Goal: Information Seeking & Learning: Find specific fact

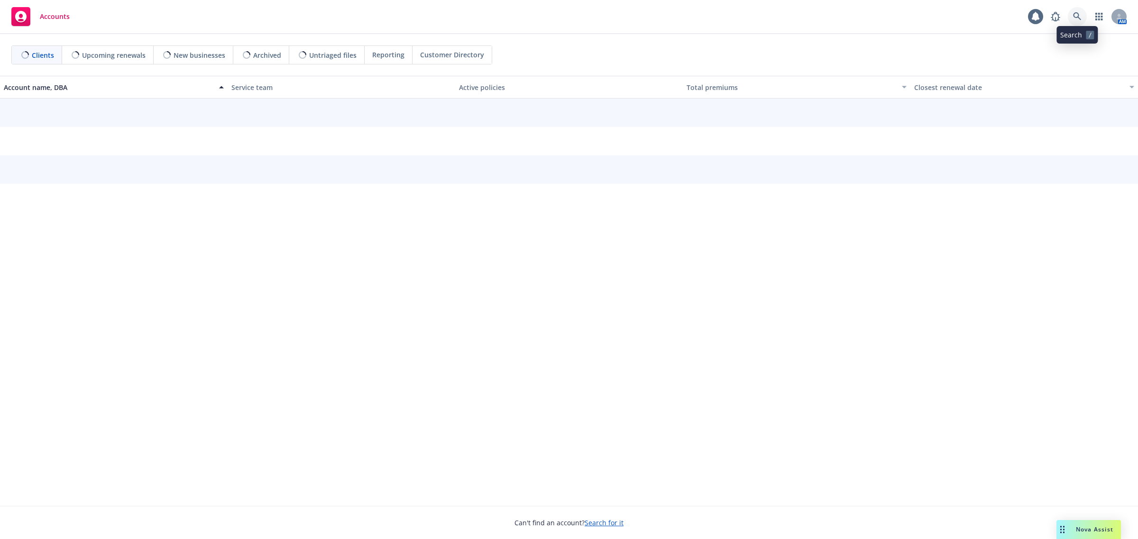
click at [1078, 20] on icon at bounding box center [1077, 16] width 9 height 9
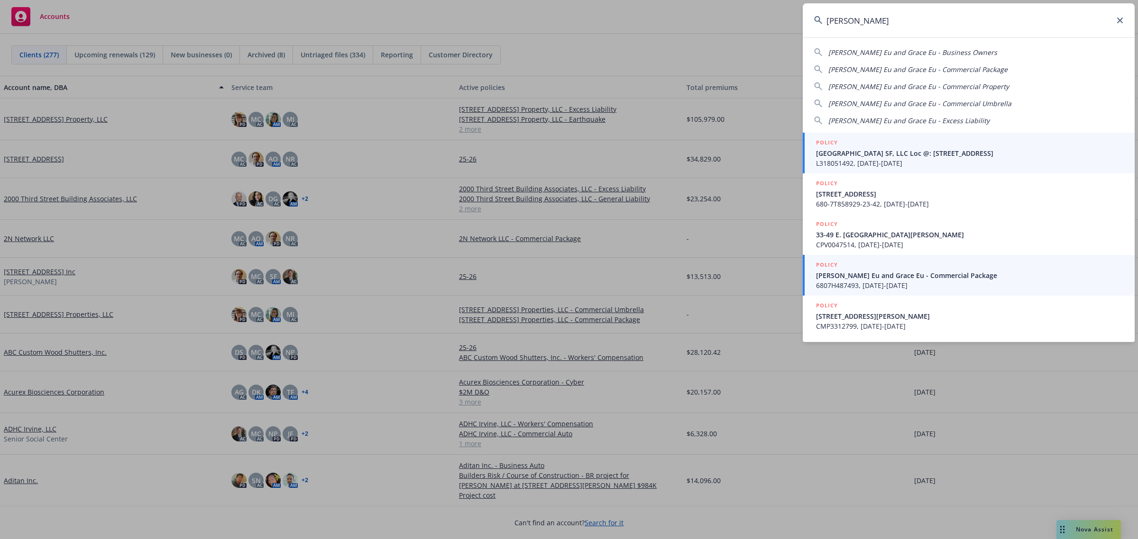
type input "[PERSON_NAME]"
click at [939, 283] on span "6807H487493, [DATE]-[DATE]" at bounding box center [969, 286] width 307 height 10
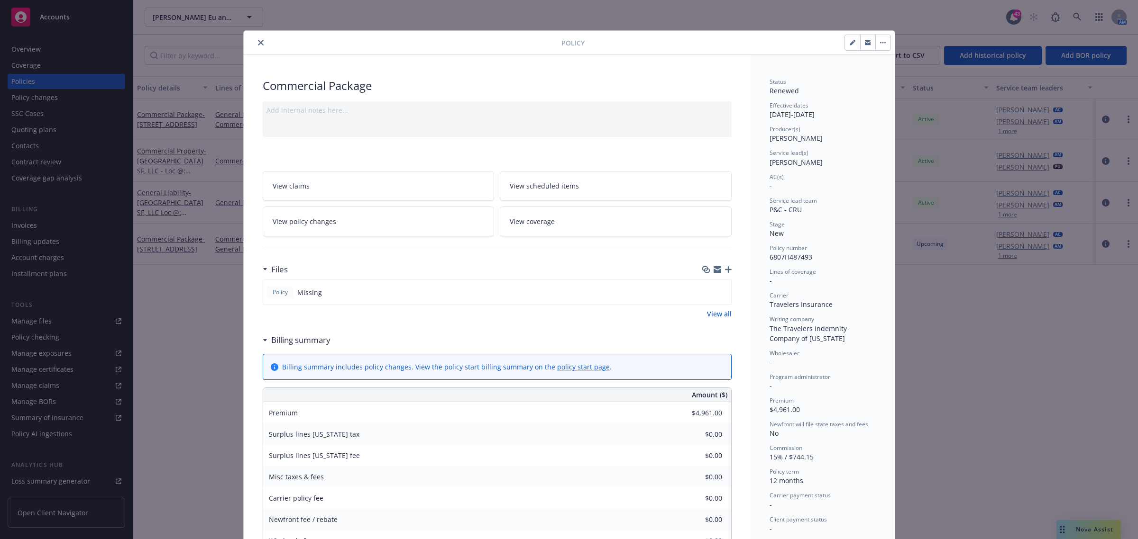
click at [255, 43] on button "close" at bounding box center [260, 42] width 11 height 11
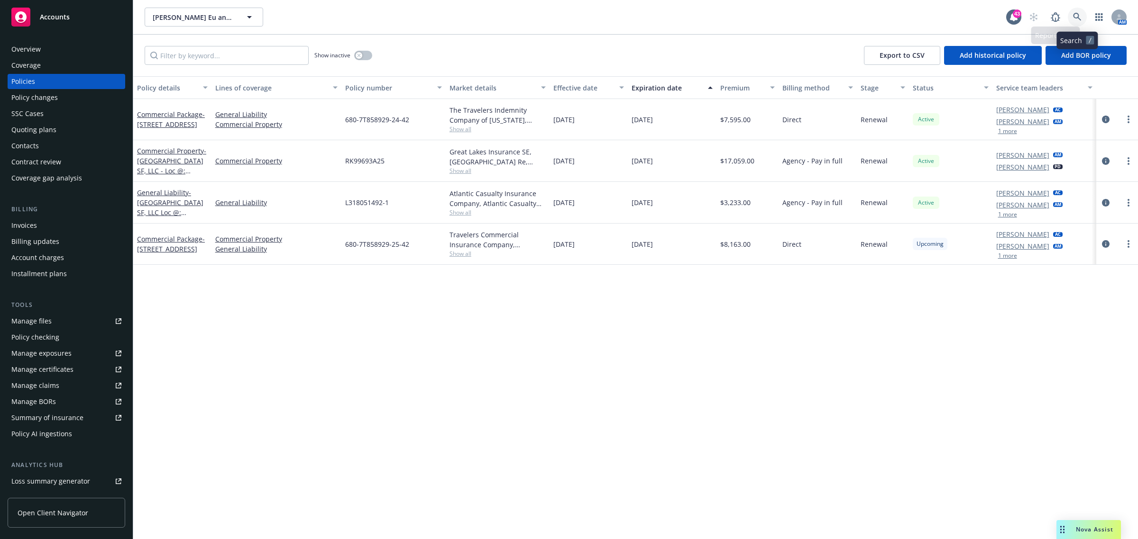
click at [1080, 16] on icon at bounding box center [1077, 17] width 9 height 9
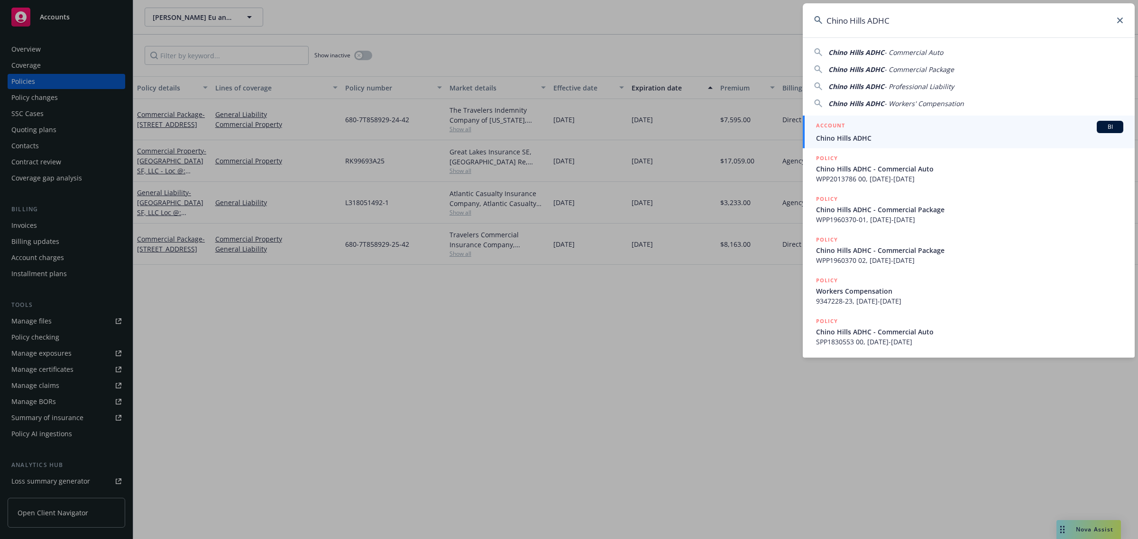
type input "Chino Hills ADHC"
click at [892, 134] on span "Chino Hills ADHC" at bounding box center [969, 138] width 307 height 10
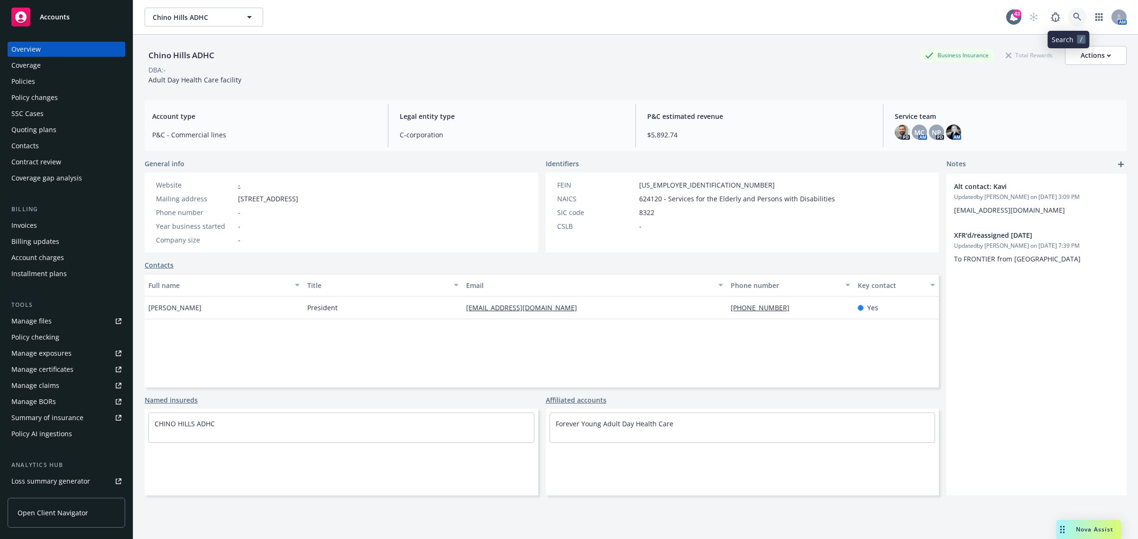
click at [1073, 18] on icon at bounding box center [1077, 17] width 9 height 9
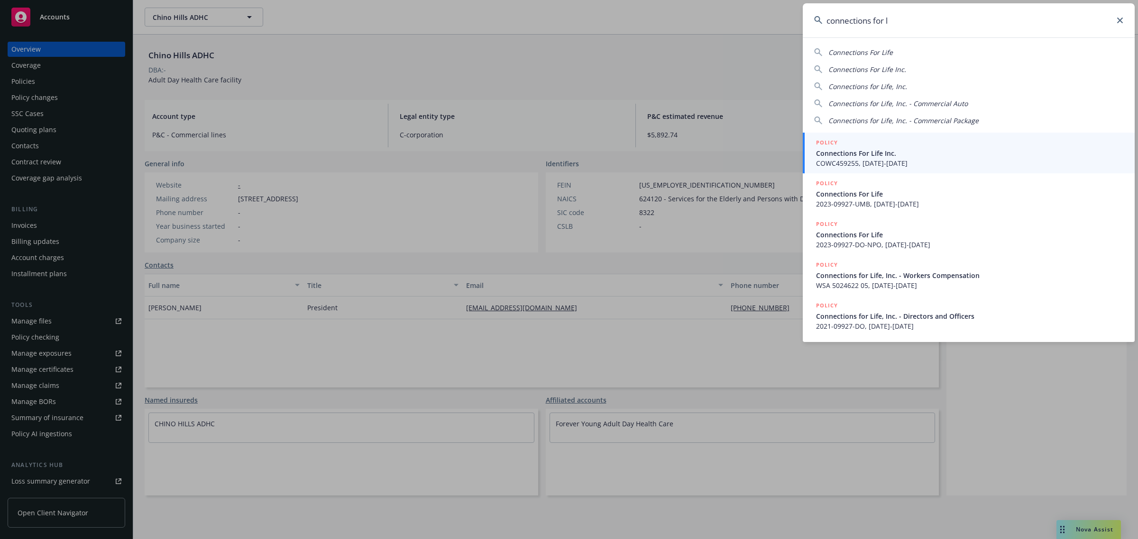
type input "connections for l"
click at [859, 154] on span "Connections For Life Inc." at bounding box center [969, 153] width 307 height 10
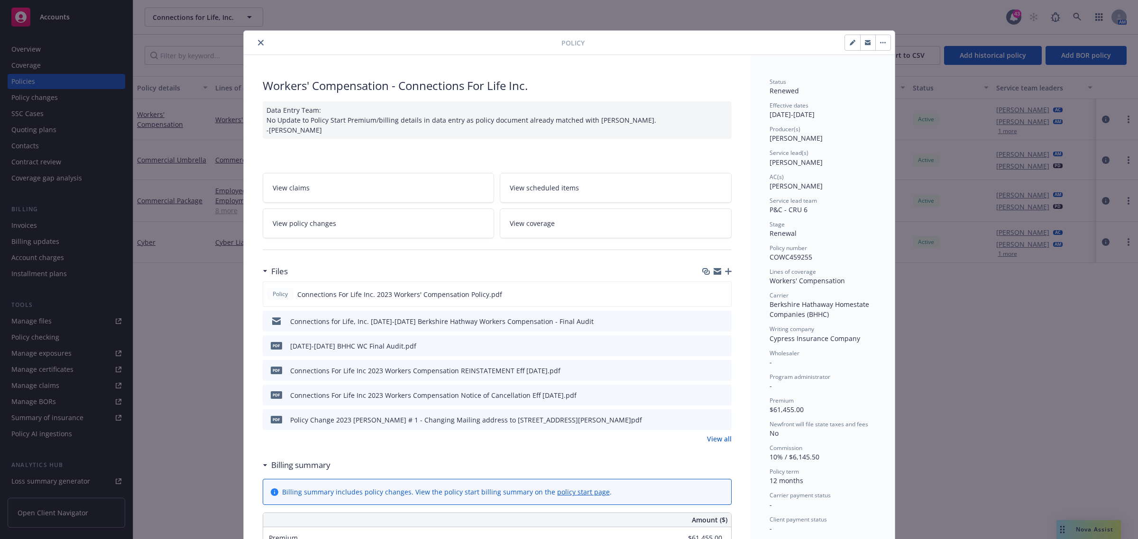
click at [258, 40] on icon "close" at bounding box center [261, 43] width 6 height 6
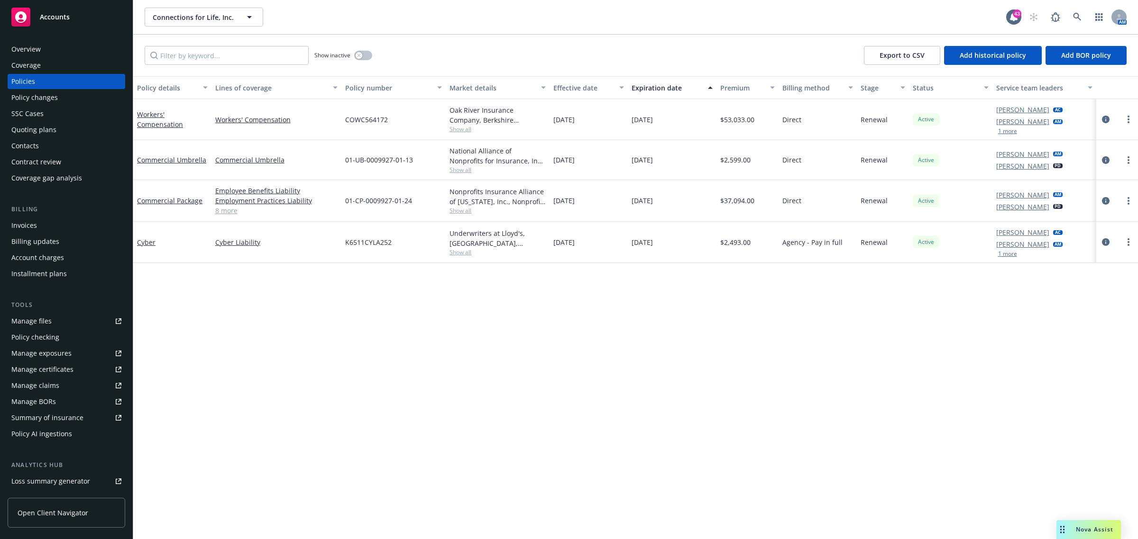
click at [48, 128] on div "Quoting plans" at bounding box center [33, 129] width 45 height 15
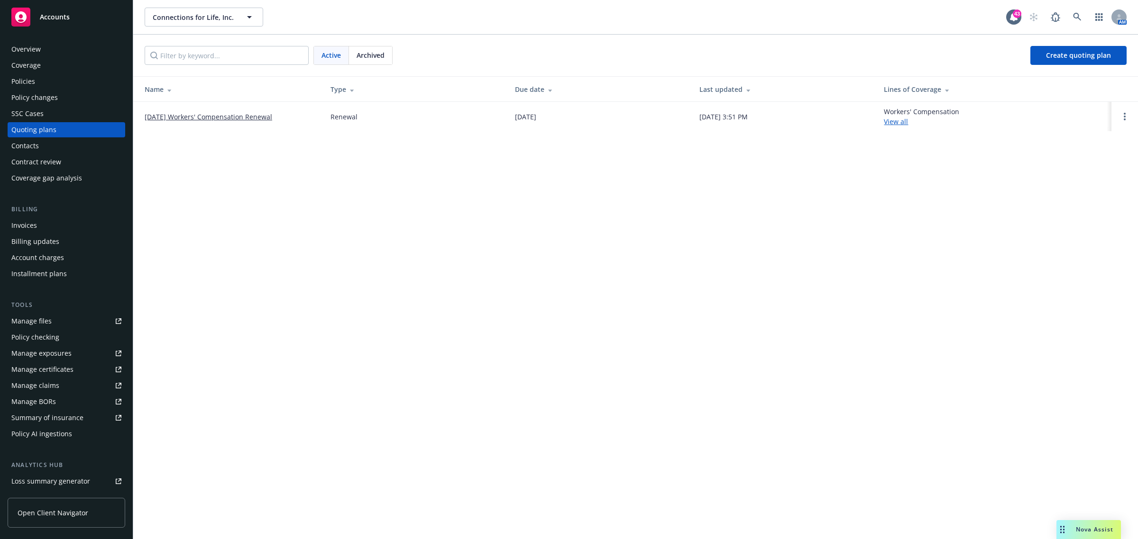
click at [37, 79] on div "Policies" at bounding box center [66, 81] width 110 height 15
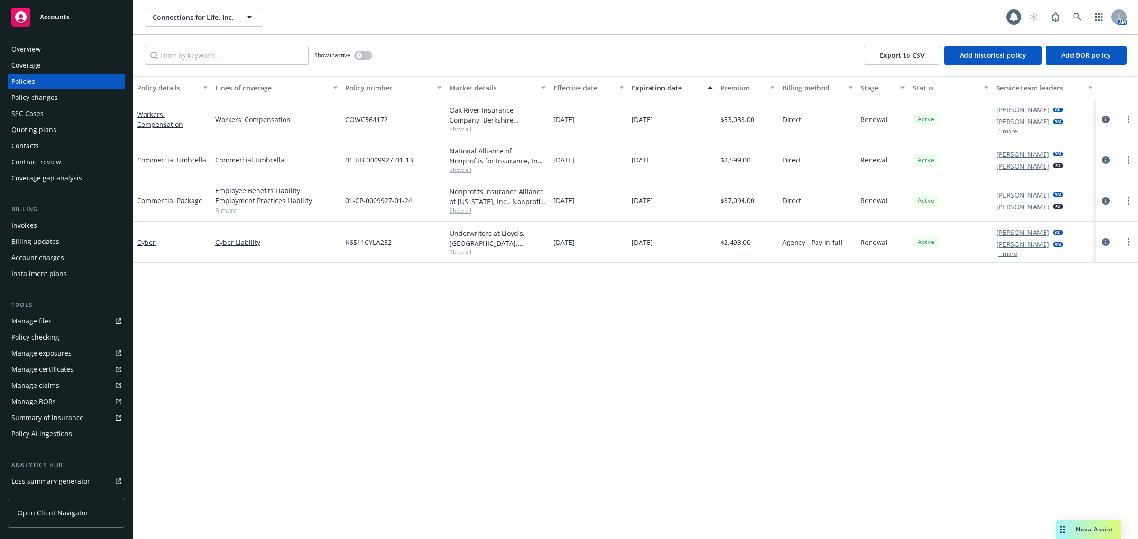
click at [46, 127] on div "Quoting plans" at bounding box center [33, 129] width 45 height 15
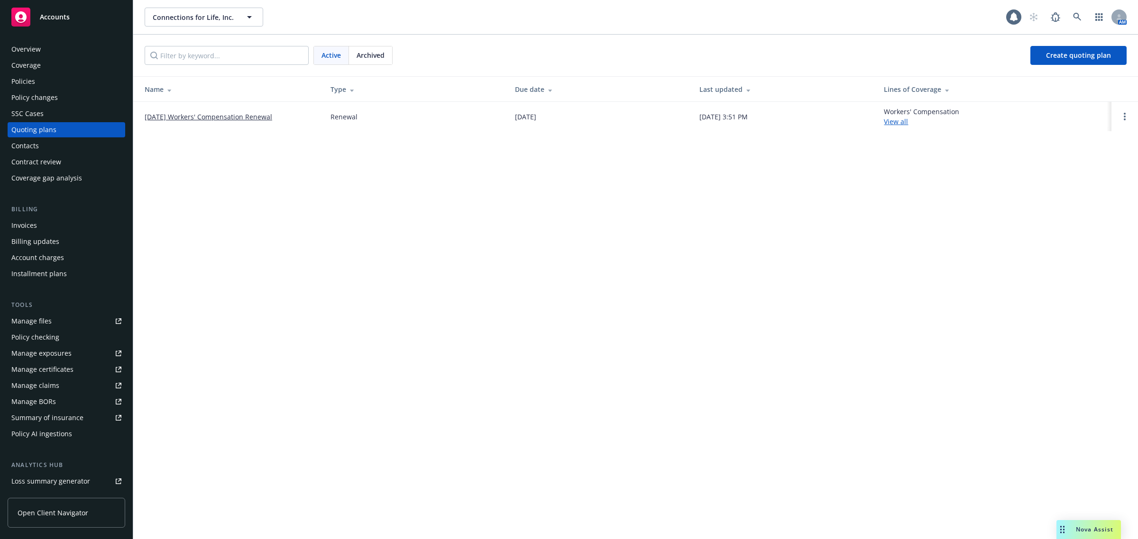
click at [187, 116] on link "10/01/25 Workers' Compensation Renewal" at bounding box center [209, 117] width 128 height 10
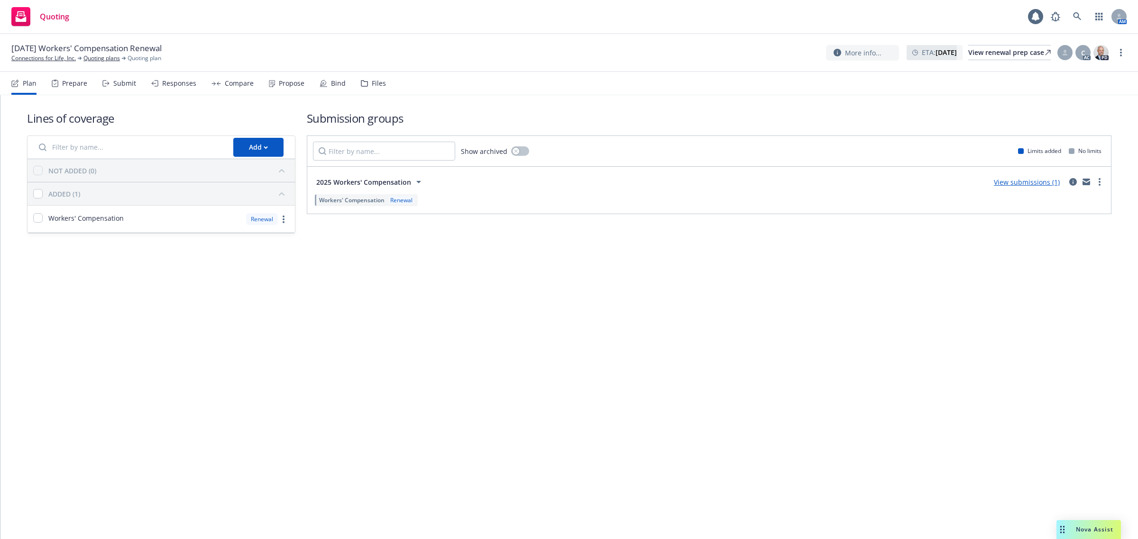
click at [279, 86] on div "Propose" at bounding box center [292, 84] width 26 height 8
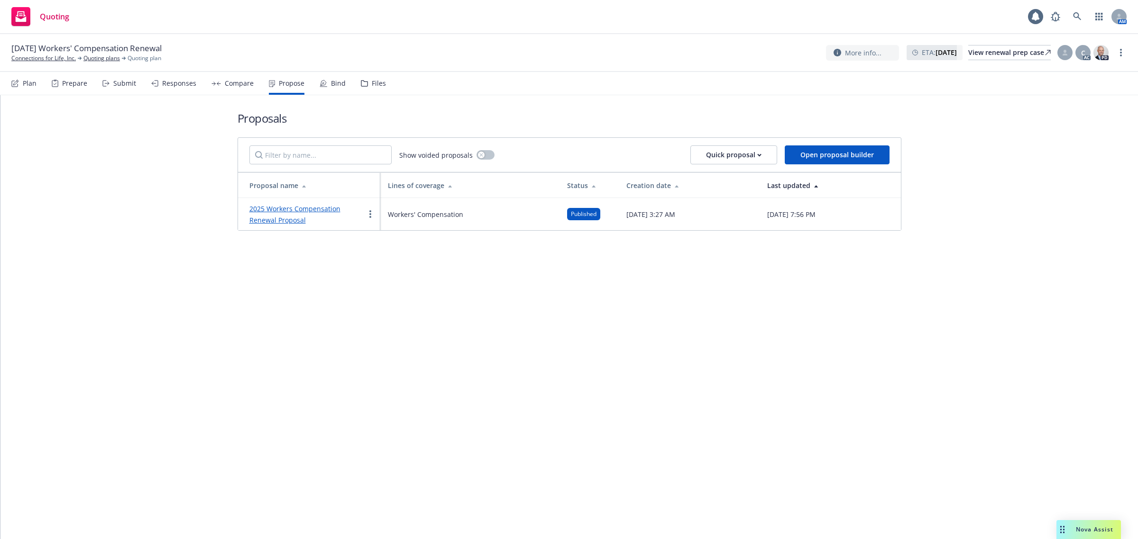
click at [373, 209] on div at bounding box center [370, 214] width 11 height 11
click at [369, 212] on icon "more" at bounding box center [370, 214] width 2 height 8
click at [409, 274] on span "Log client response" at bounding box center [407, 275] width 84 height 9
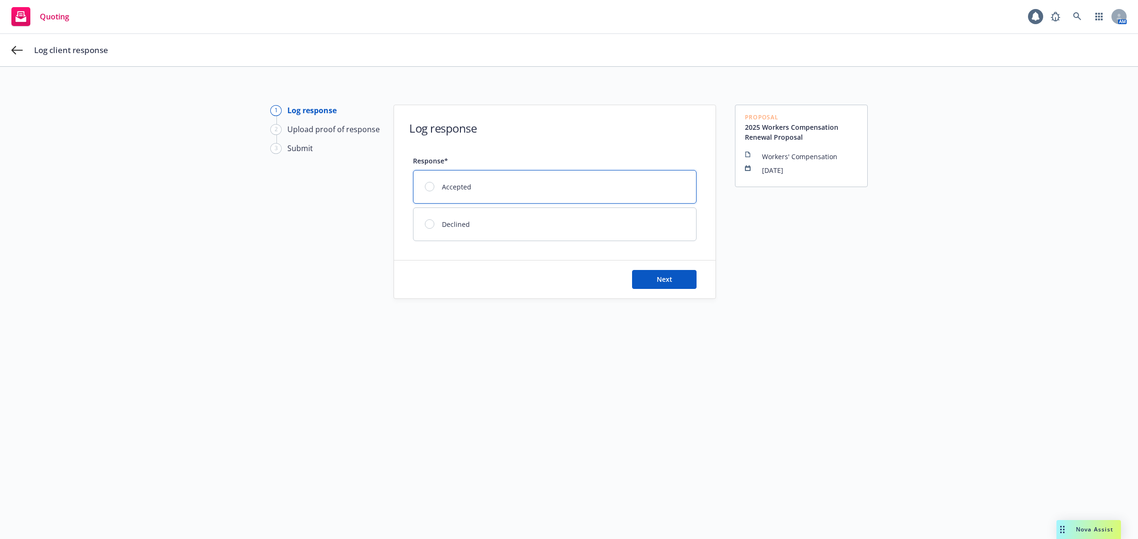
click at [420, 183] on div "Accepted" at bounding box center [554, 187] width 283 height 33
click at [657, 278] on span "Next" at bounding box center [665, 279] width 16 height 9
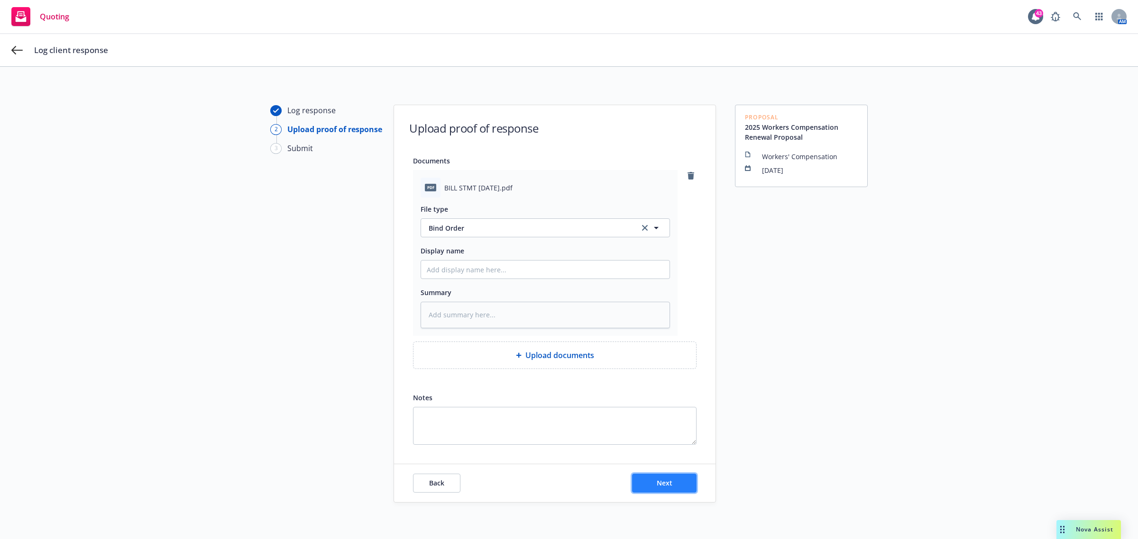
click at [658, 489] on button "Next" at bounding box center [664, 483] width 64 height 19
type textarea "x"
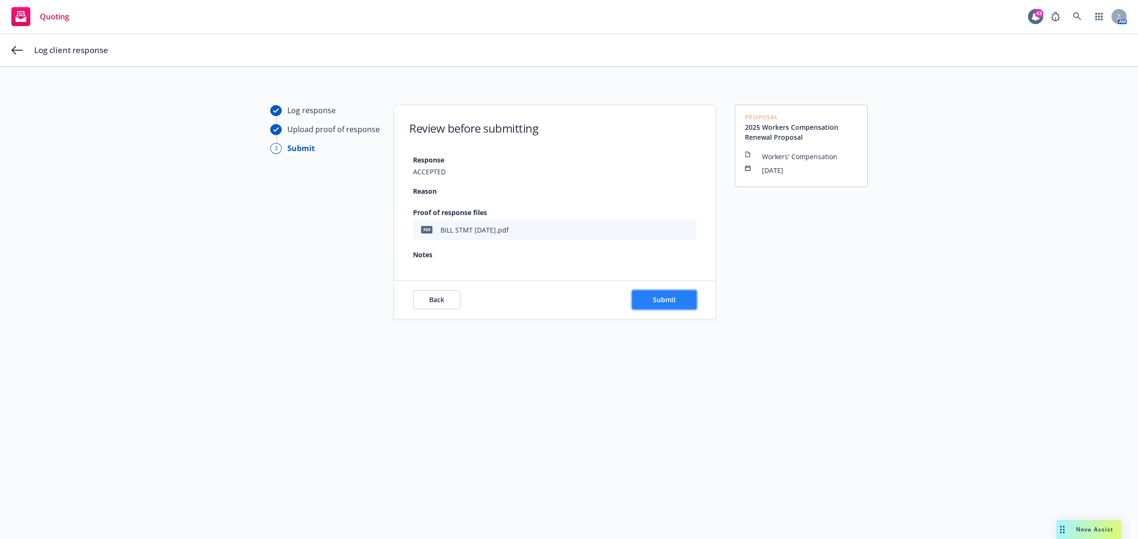
click at [683, 294] on button "Submit" at bounding box center [664, 300] width 64 height 19
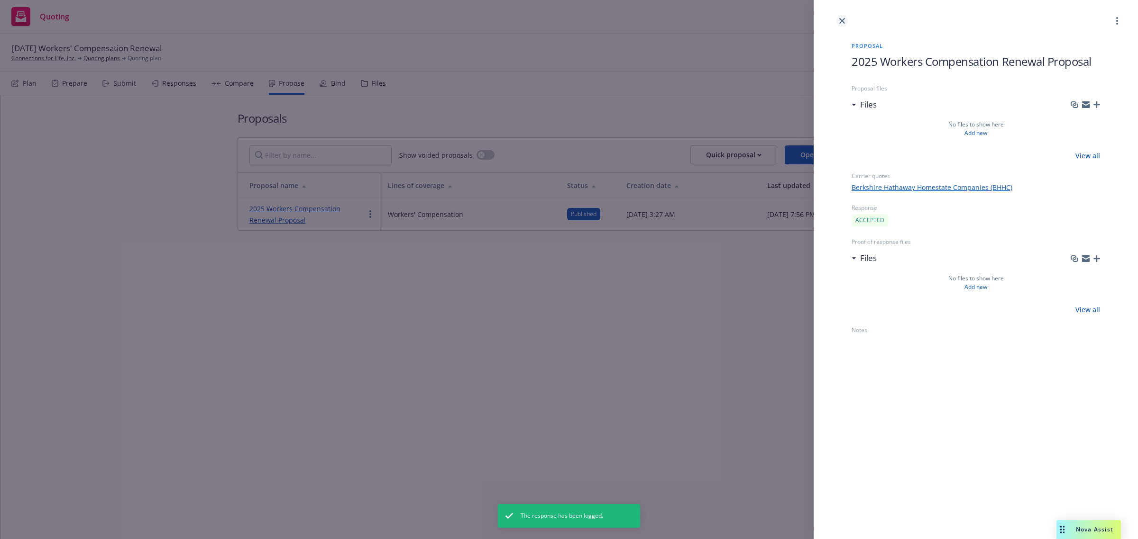
click at [847, 22] on div at bounding box center [975, 13] width 324 height 27
click at [842, 20] on icon "close" at bounding box center [842, 21] width 6 height 6
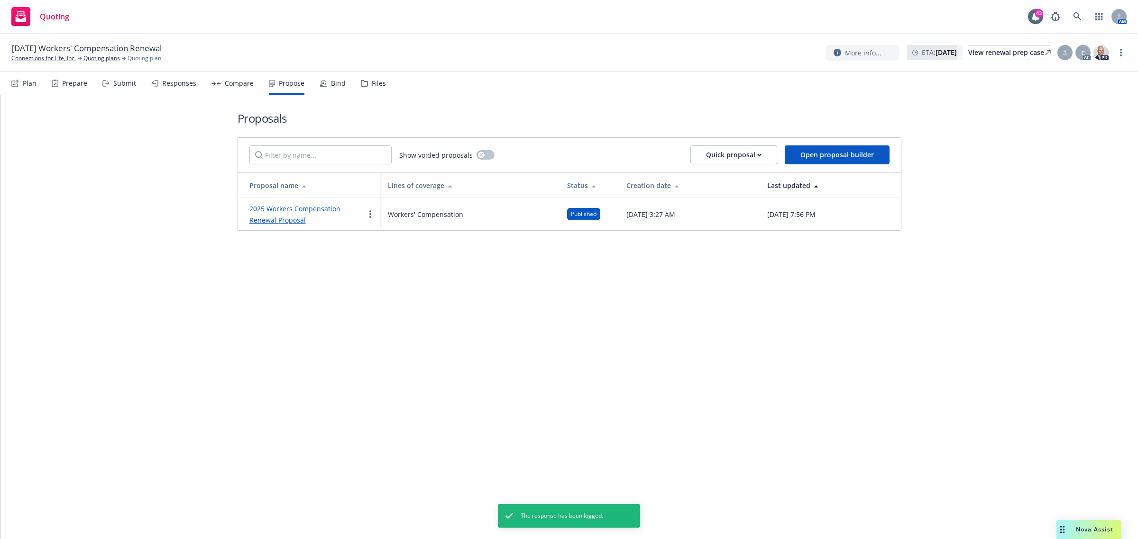
click at [331, 84] on div "Bind" at bounding box center [338, 84] width 15 height 8
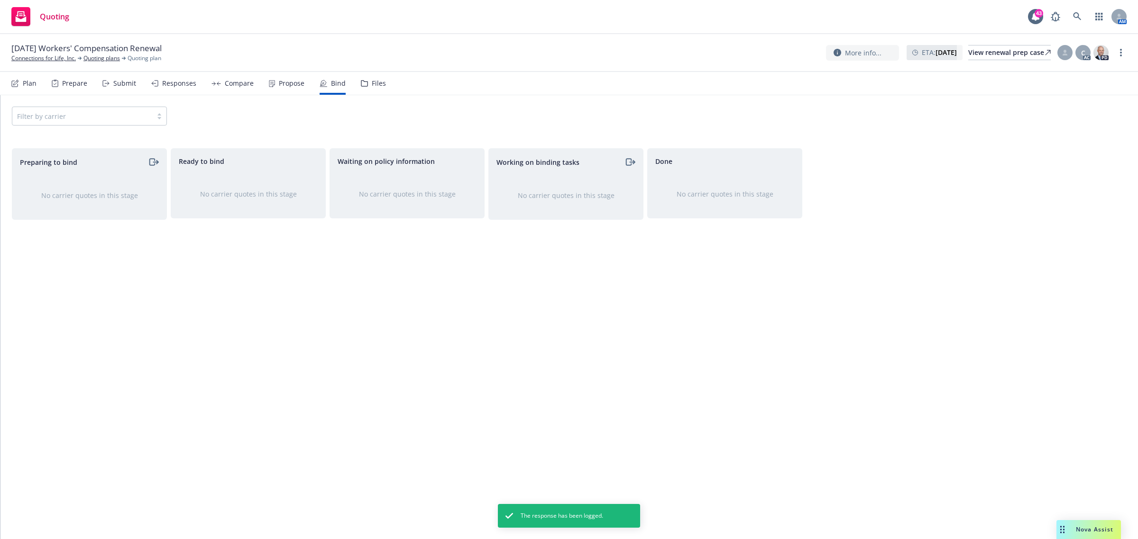
click at [279, 80] on div "Propose" at bounding box center [292, 84] width 26 height 8
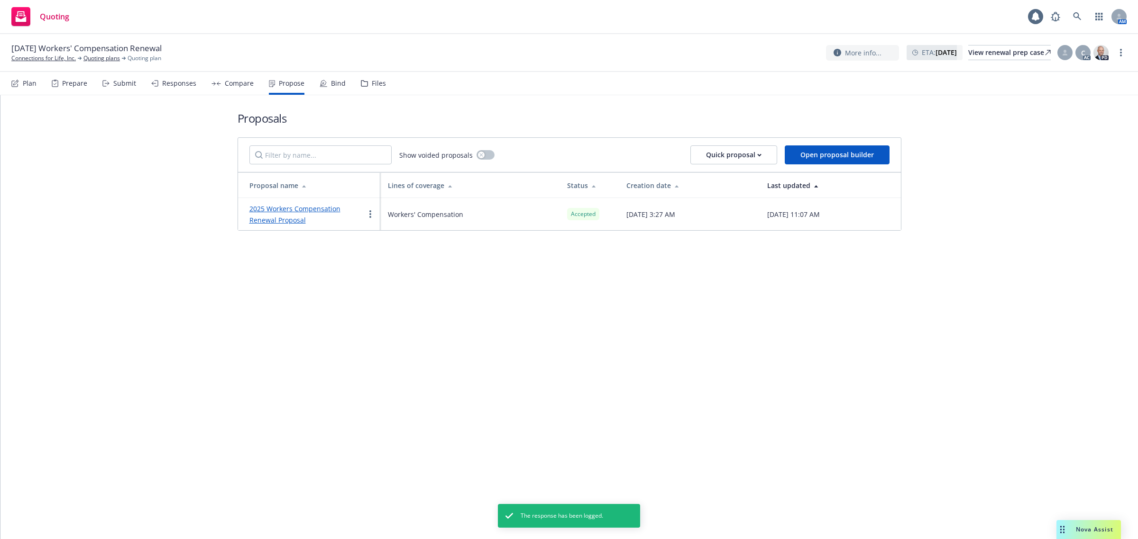
click at [337, 83] on div "Bind" at bounding box center [338, 84] width 15 height 8
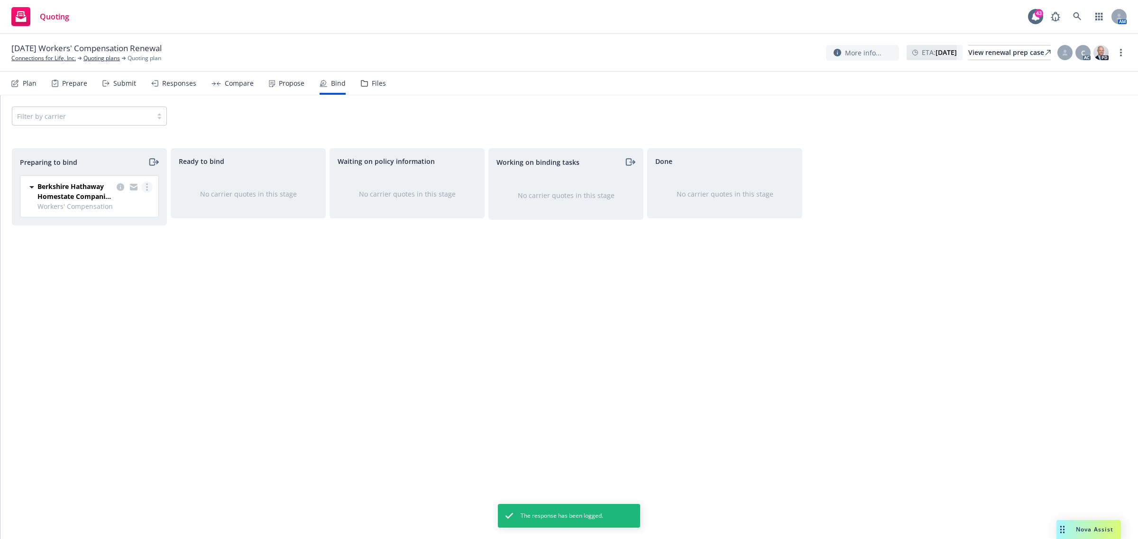
click at [150, 183] on link "more" at bounding box center [146, 187] width 11 height 11
click at [128, 243] on link "Move to done" at bounding box center [105, 245] width 93 height 19
click at [781, 183] on icon "more" at bounding box center [782, 186] width 2 height 8
click at [743, 208] on span "Move back one step" at bounding box center [744, 205] width 86 height 9
click at [626, 185] on link "more" at bounding box center [623, 187] width 11 height 11
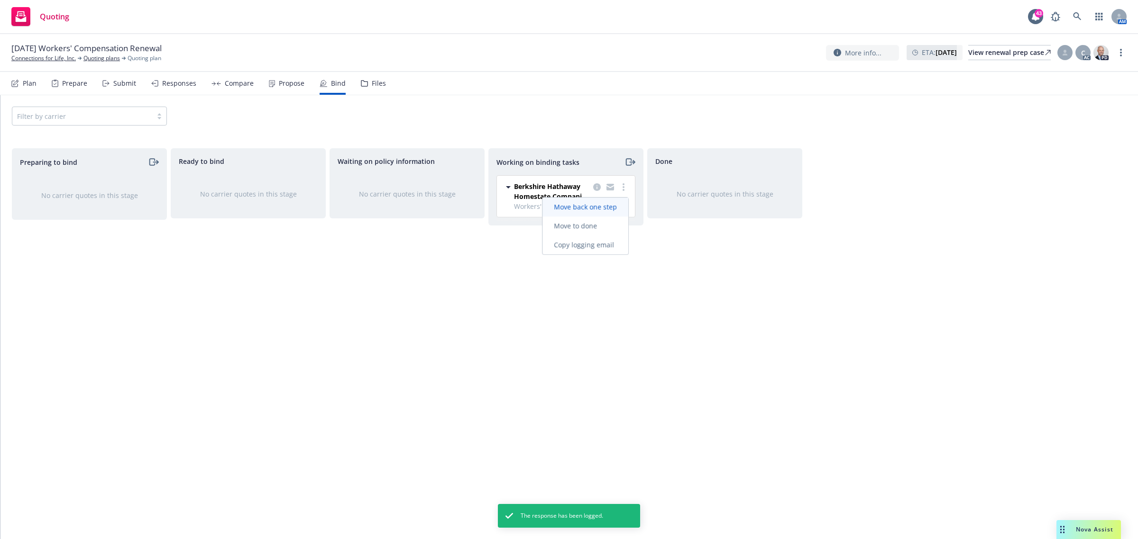
click at [596, 207] on span "Move back one step" at bounding box center [585, 206] width 86 height 9
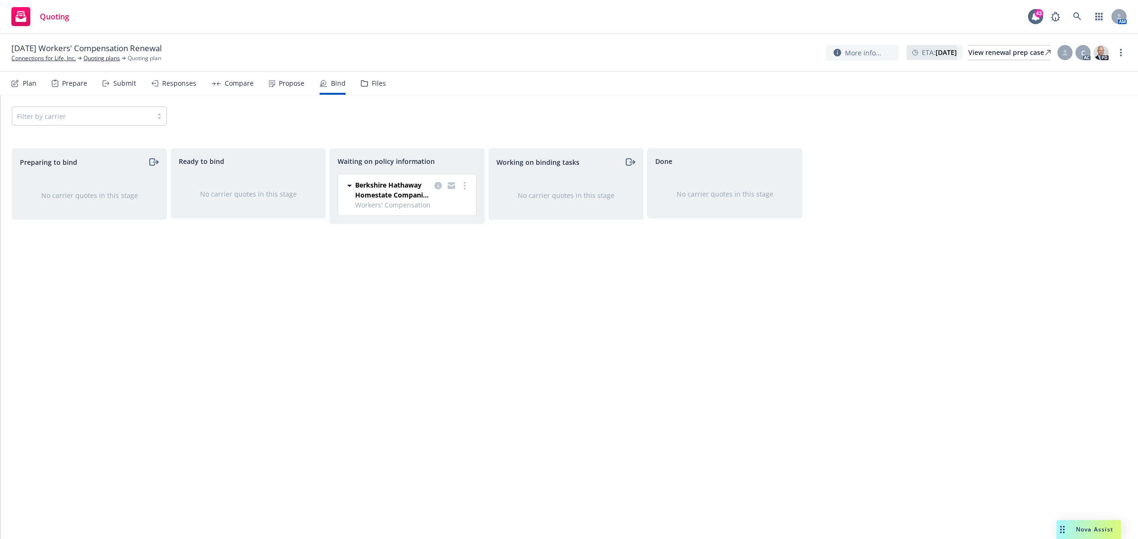
click at [466, 178] on div "Berkshire Hathaway Homestate Companies (BHHC) Workers' Compensation 10/01/2025 …" at bounding box center [407, 194] width 138 height 41
click at [473, 186] on div "Berkshire Hathaway Homestate Companies (BHHC) Workers' Compensation 10/01/2025 …" at bounding box center [407, 194] width 138 height 41
click at [469, 183] on link "more" at bounding box center [464, 185] width 11 height 11
click at [444, 207] on span "Create policies" at bounding box center [419, 205] width 70 height 9
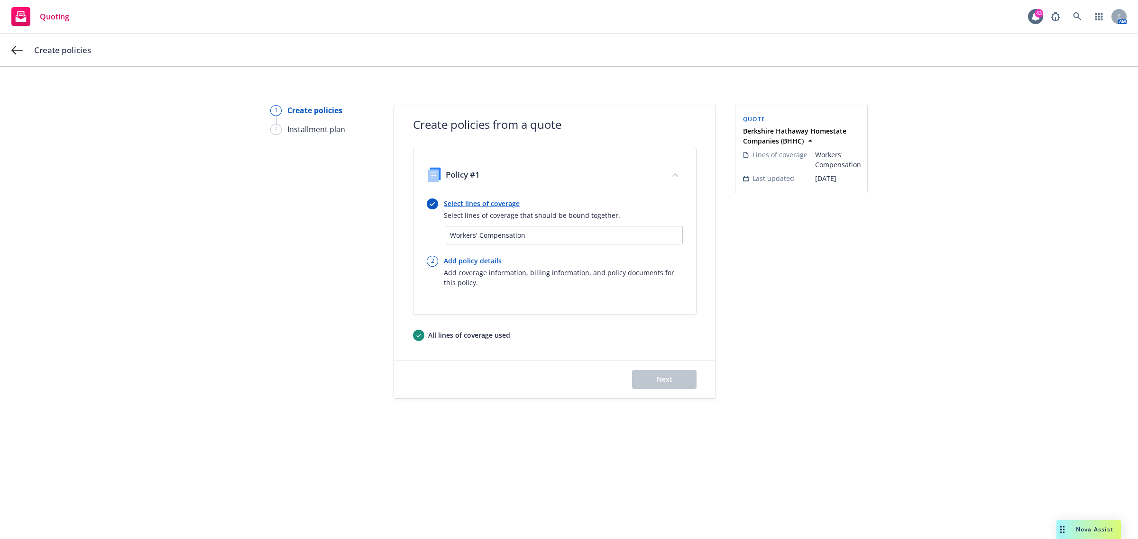
click at [474, 259] on link "Add policy details" at bounding box center [563, 261] width 239 height 10
select select "12"
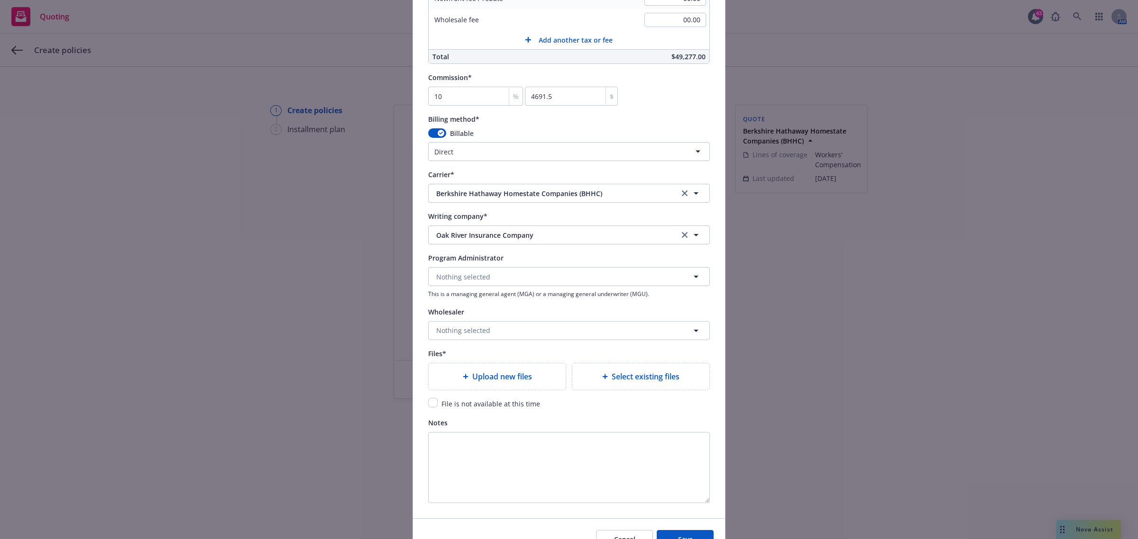
scroll to position [770, 0]
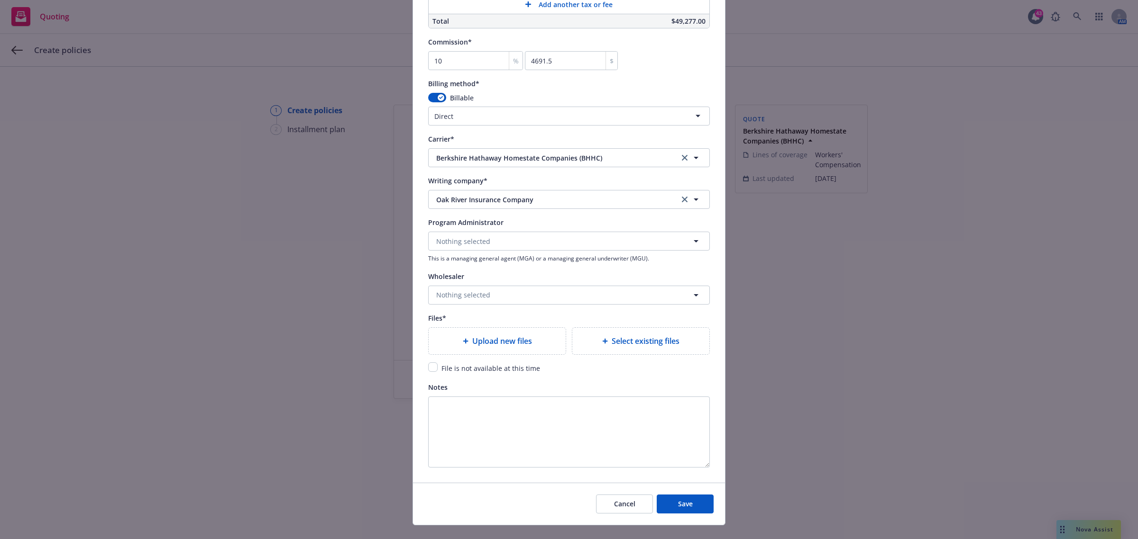
type textarea "x"
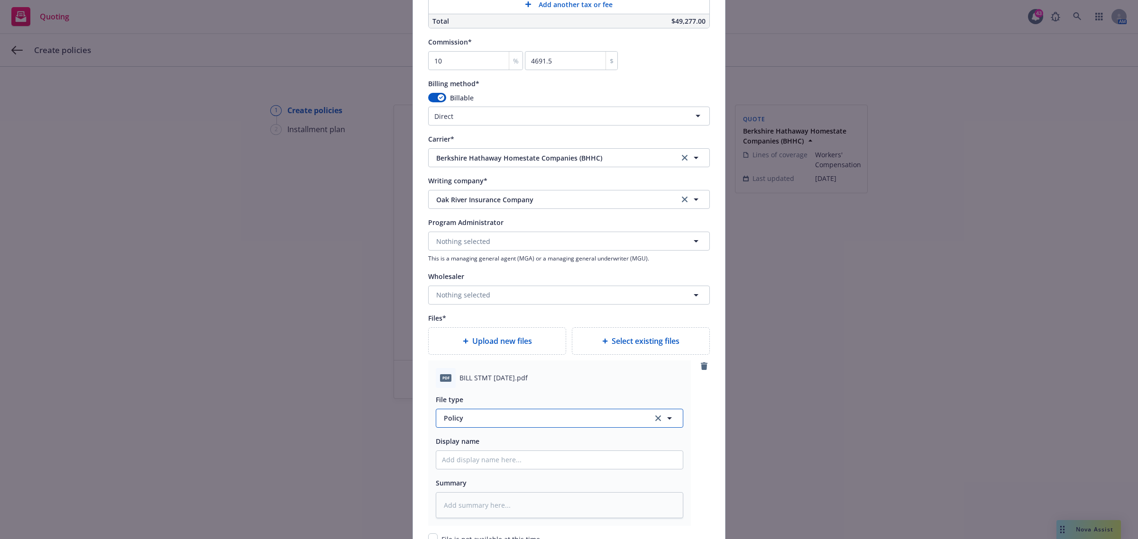
click at [486, 420] on span "Policy" at bounding box center [543, 418] width 198 height 10
type input "binde"
click at [488, 373] on div "Binder" at bounding box center [559, 367] width 235 height 14
click at [655, 419] on icon "clear selection" at bounding box center [658, 419] width 6 height 6
type textarea "x"
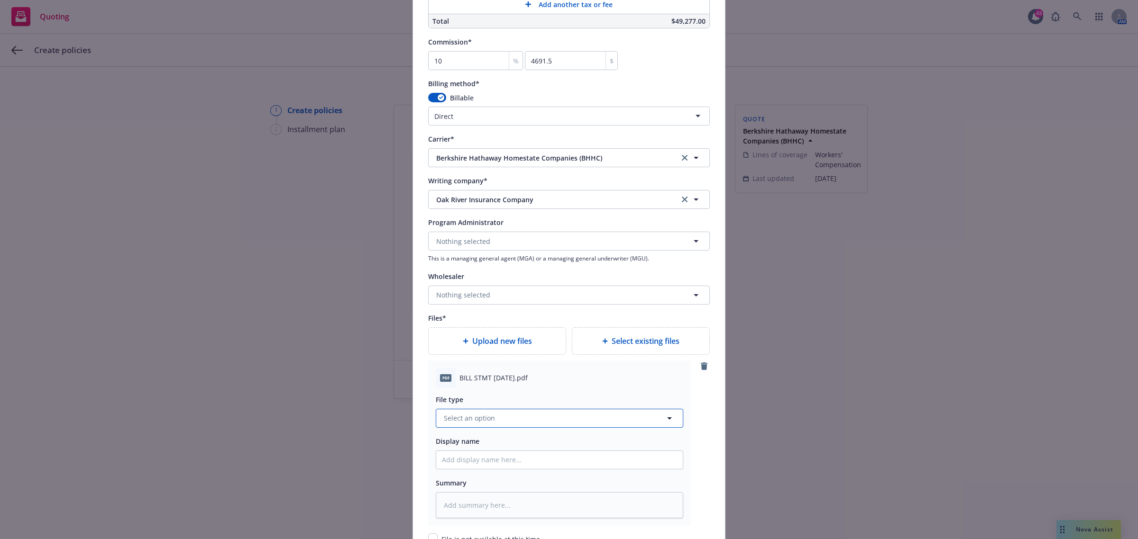
click at [570, 428] on button "Select an option" at bounding box center [559, 418] width 247 height 19
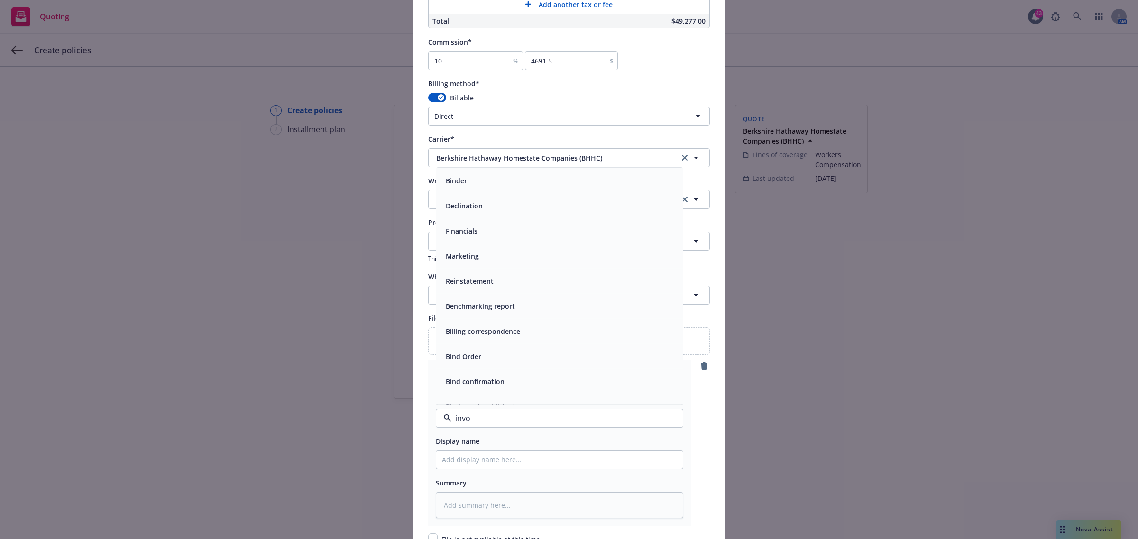
type input "invoi"
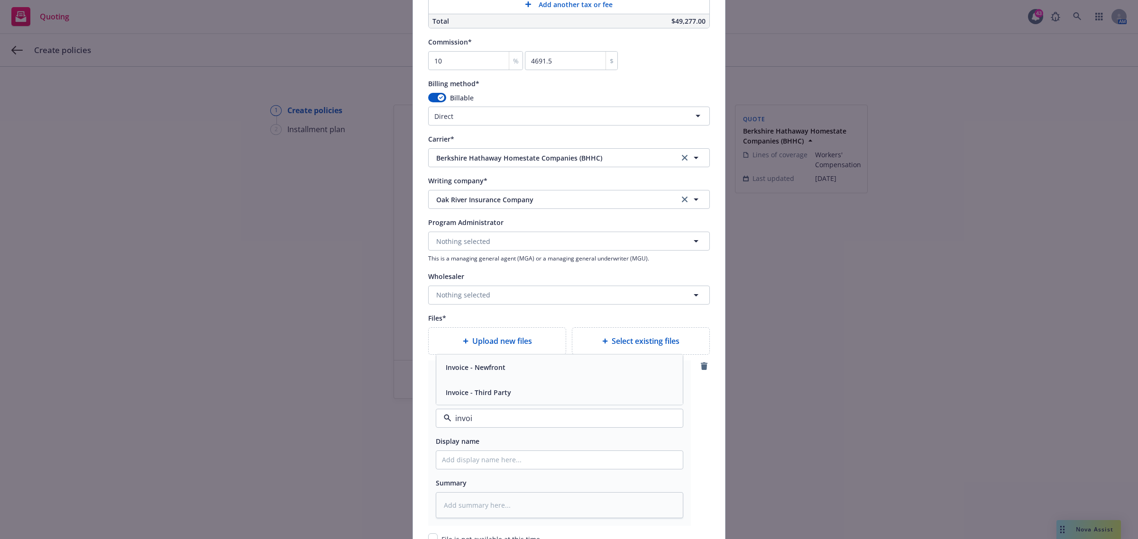
click at [557, 402] on div "Invoice - Third Party" at bounding box center [559, 392] width 247 height 25
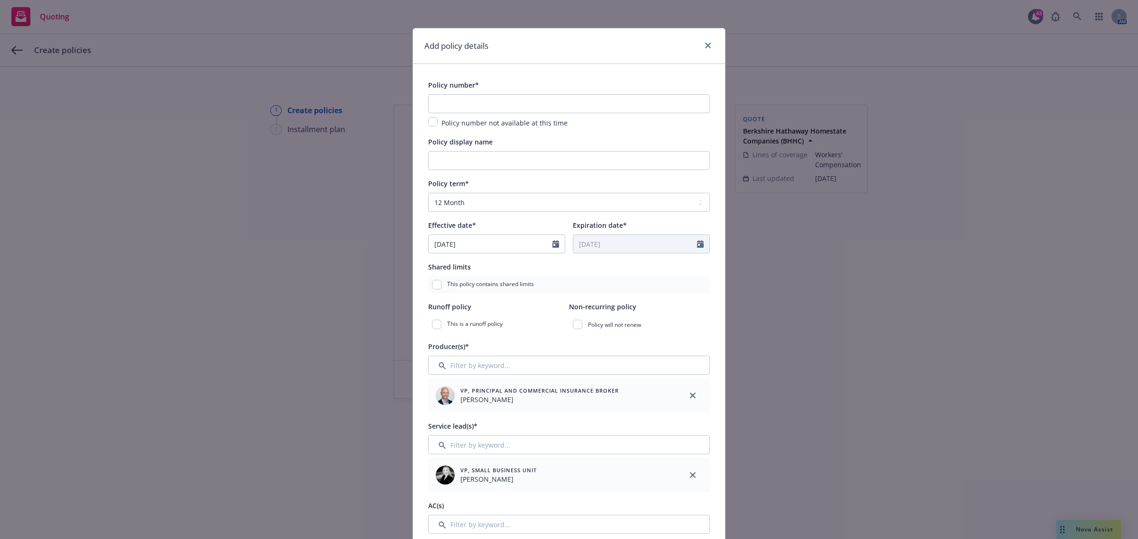
scroll to position [0, 0]
click at [464, 107] on input "text" at bounding box center [569, 106] width 282 height 19
paste input "COWC669361"
type textarea "x"
click at [428, 106] on input "COWC669361" at bounding box center [569, 106] width 282 height 19
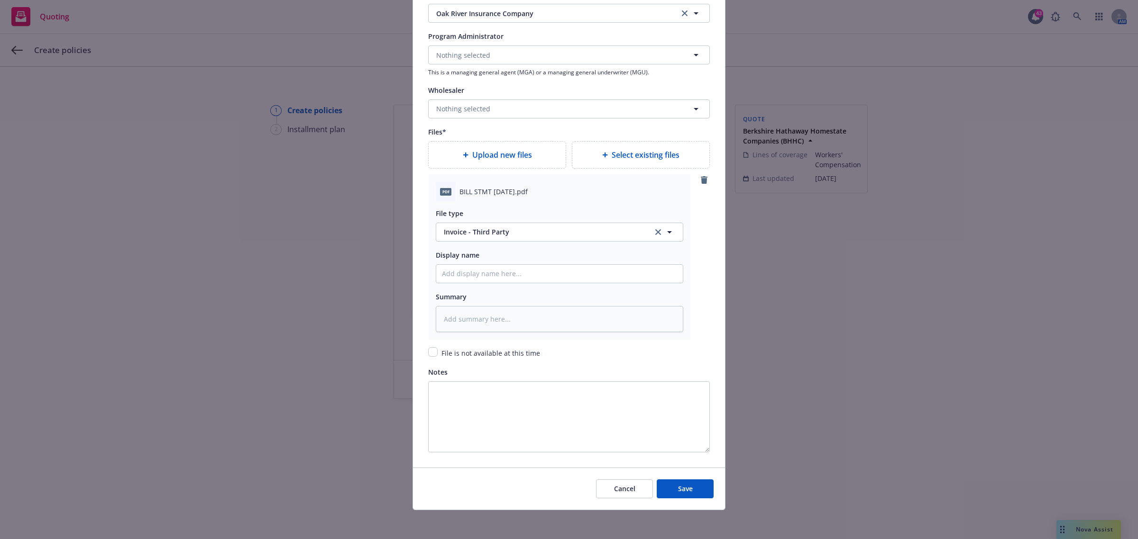
scroll to position [958, 0]
type input "COWC669361"
click at [681, 491] on span "Save" at bounding box center [685, 487] width 15 height 9
type textarea "x"
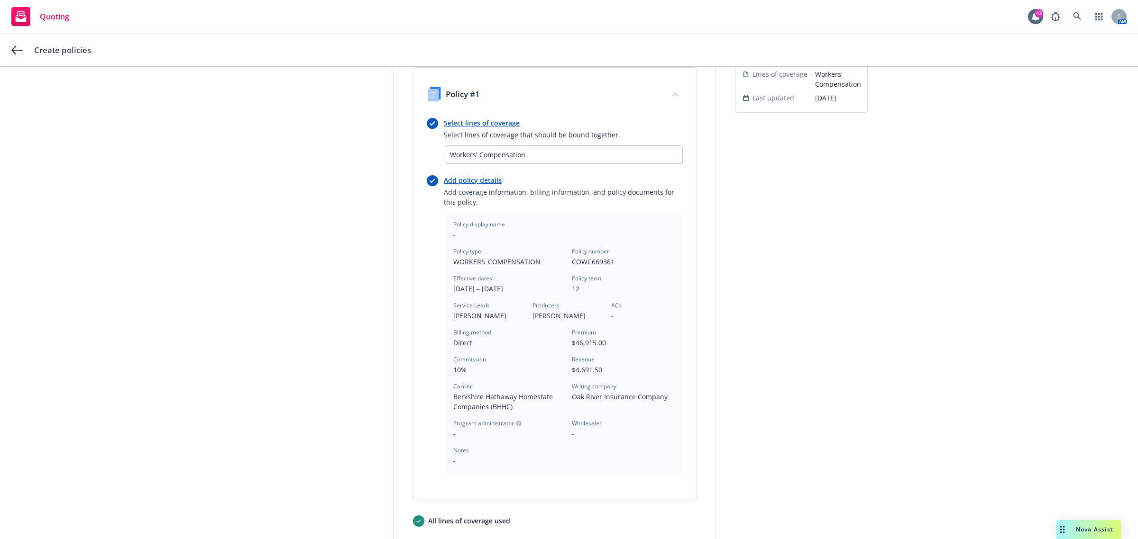
scroll to position [187, 0]
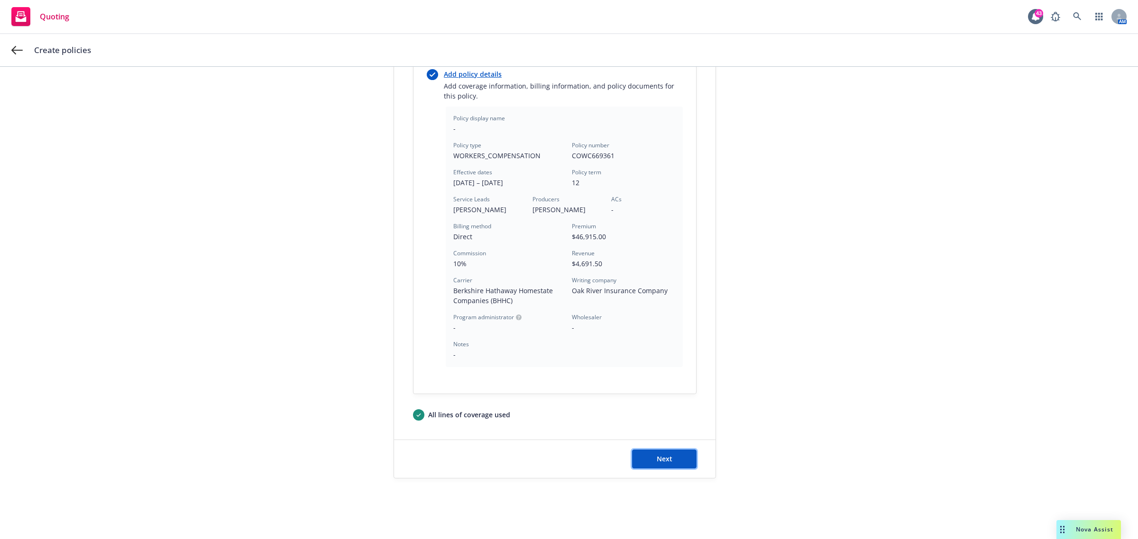
click at [678, 457] on button "Next" at bounding box center [664, 459] width 64 height 19
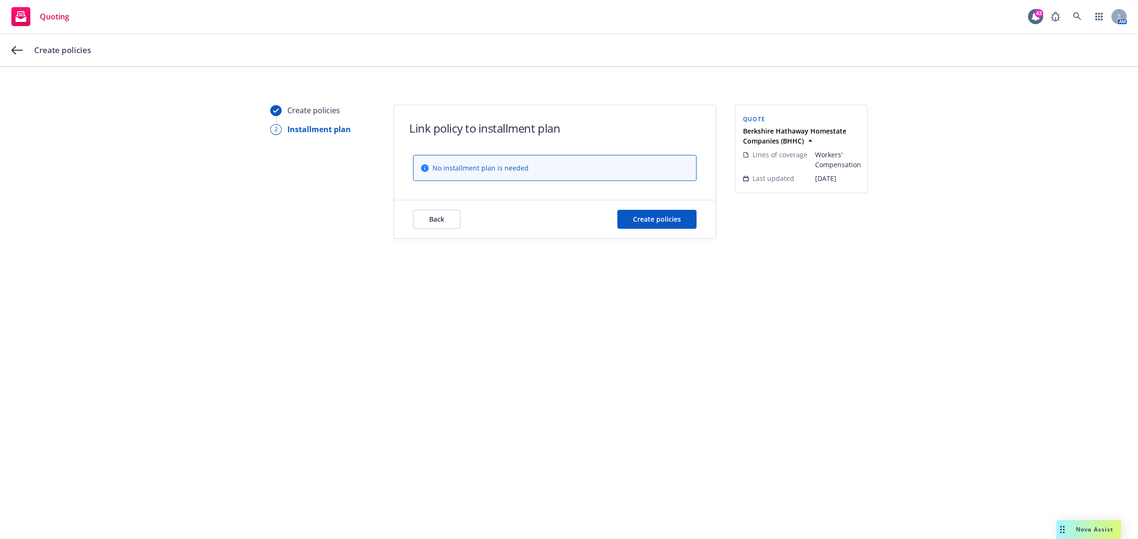
scroll to position [0, 0]
click at [657, 226] on button "Create policies" at bounding box center [656, 219] width 79 height 19
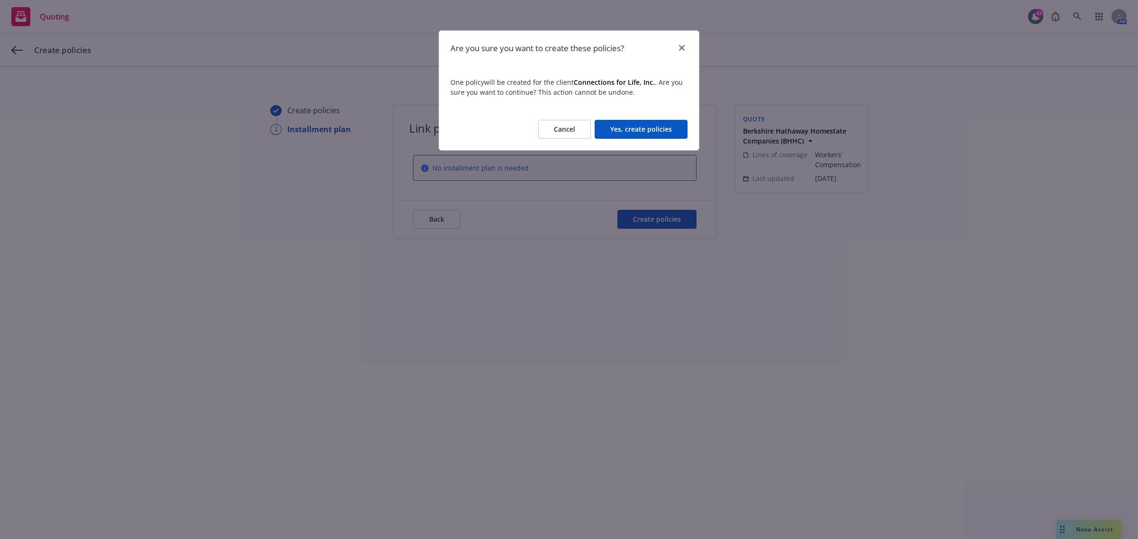
click at [649, 122] on button "Yes, create policies" at bounding box center [640, 129] width 93 height 19
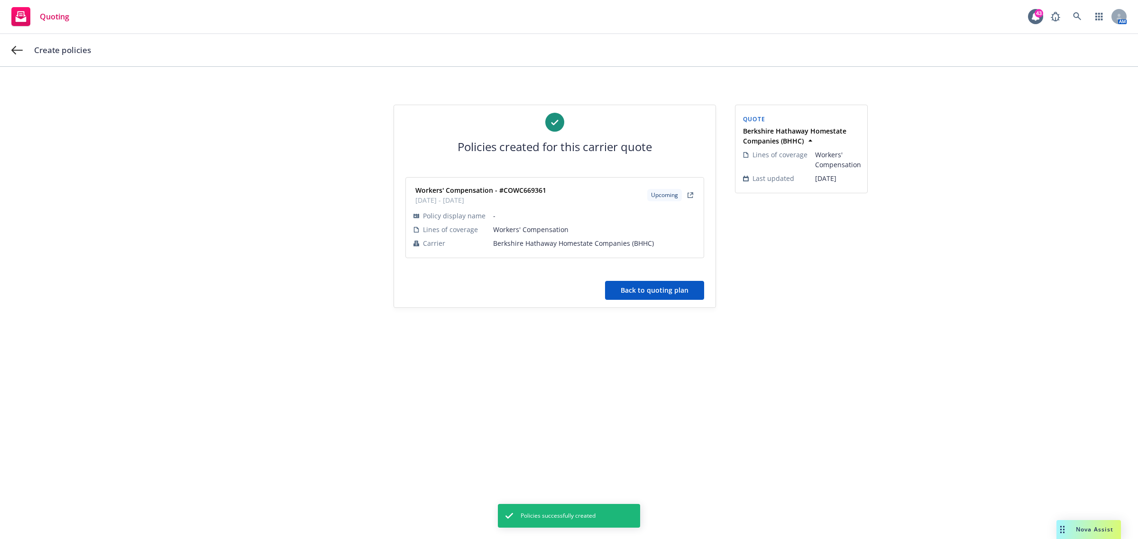
click at [662, 287] on button "Back to quoting plan" at bounding box center [654, 290] width 99 height 19
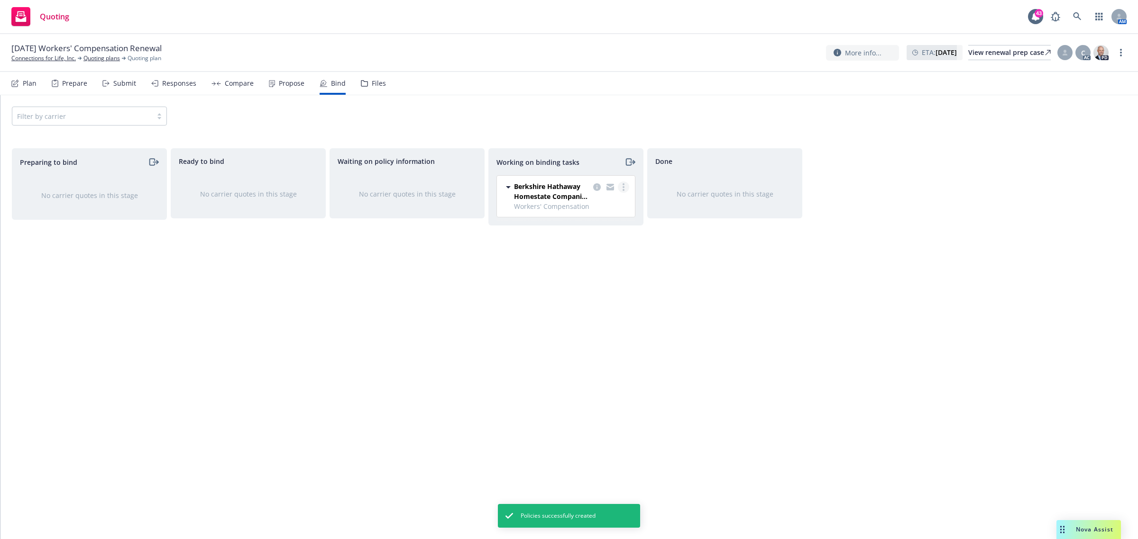
click at [624, 185] on icon "more" at bounding box center [623, 187] width 2 height 8
click at [589, 230] on span "Move to done" at bounding box center [575, 225] width 66 height 9
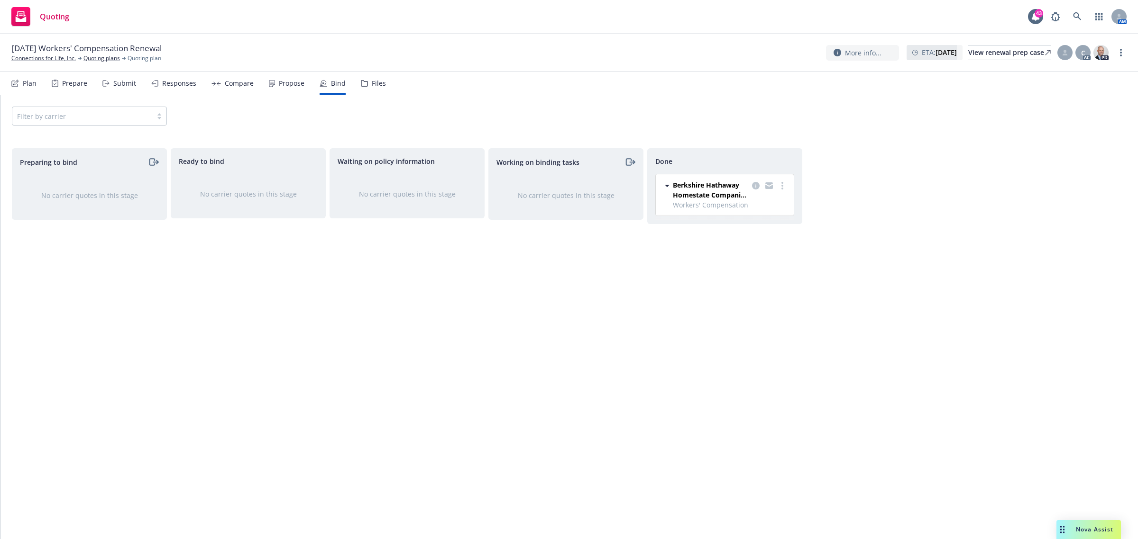
click at [32, 76] on div "Plan" at bounding box center [23, 83] width 25 height 23
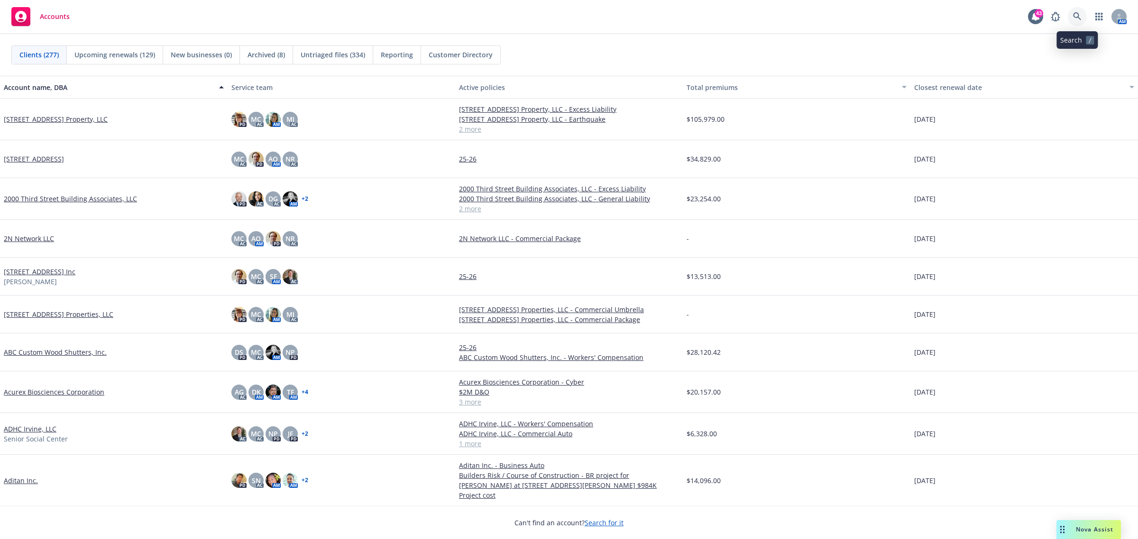
click at [1078, 9] on link at bounding box center [1077, 16] width 19 height 19
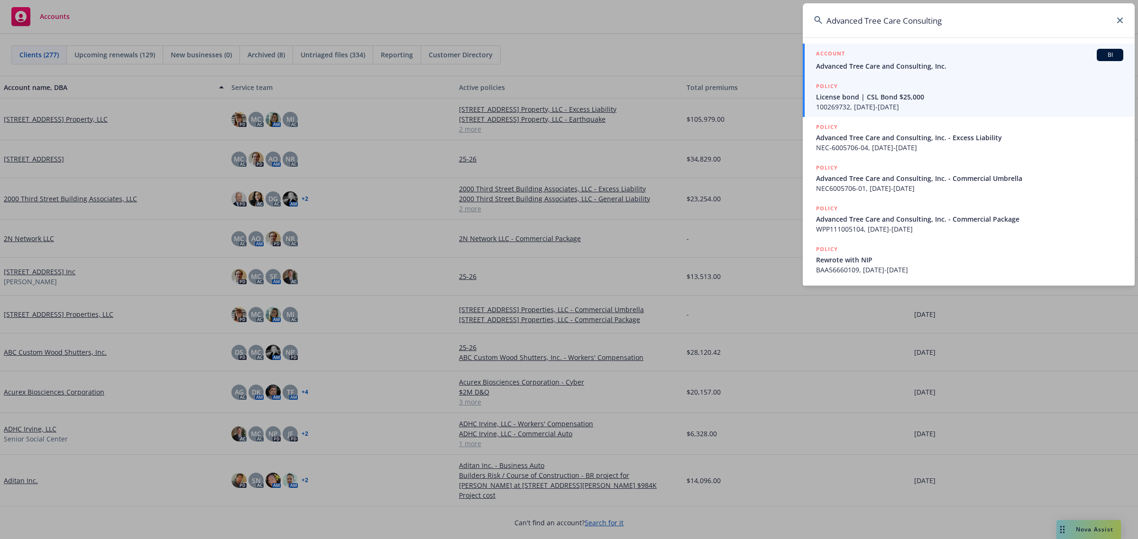
type input "Advanced Tree Care Consulting"
click at [918, 64] on span "Advanced Tree Care and Consulting, Inc." at bounding box center [969, 66] width 307 height 10
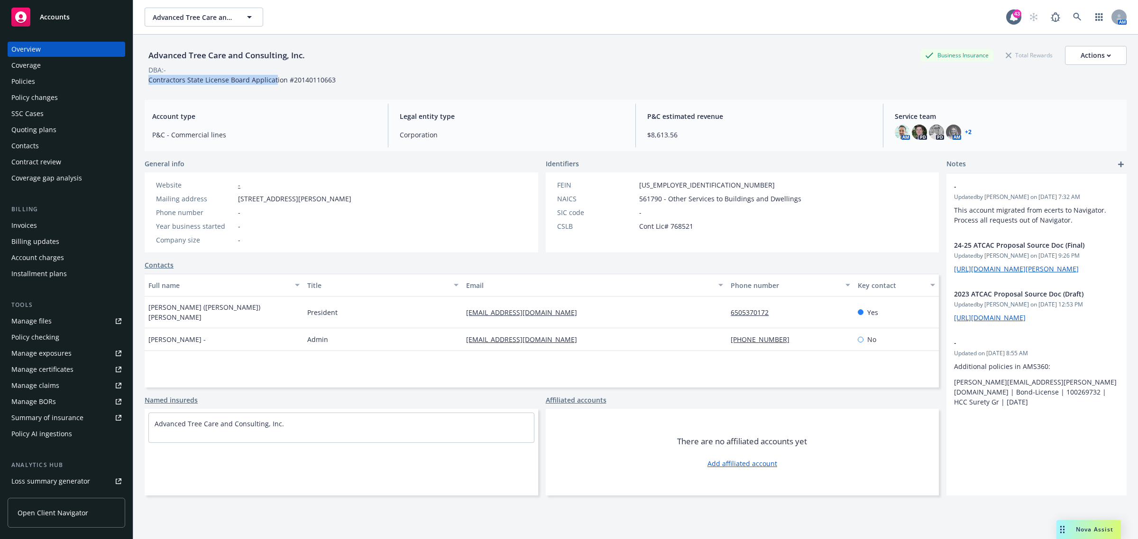
drag, startPoint x: 150, startPoint y: 81, endPoint x: 274, endPoint y: 77, distance: 123.8
click at [274, 77] on span "Contractors State License Board Application #20140110663" at bounding box center [241, 79] width 187 height 9
click at [68, 81] on div "Policies" at bounding box center [66, 81] width 110 height 15
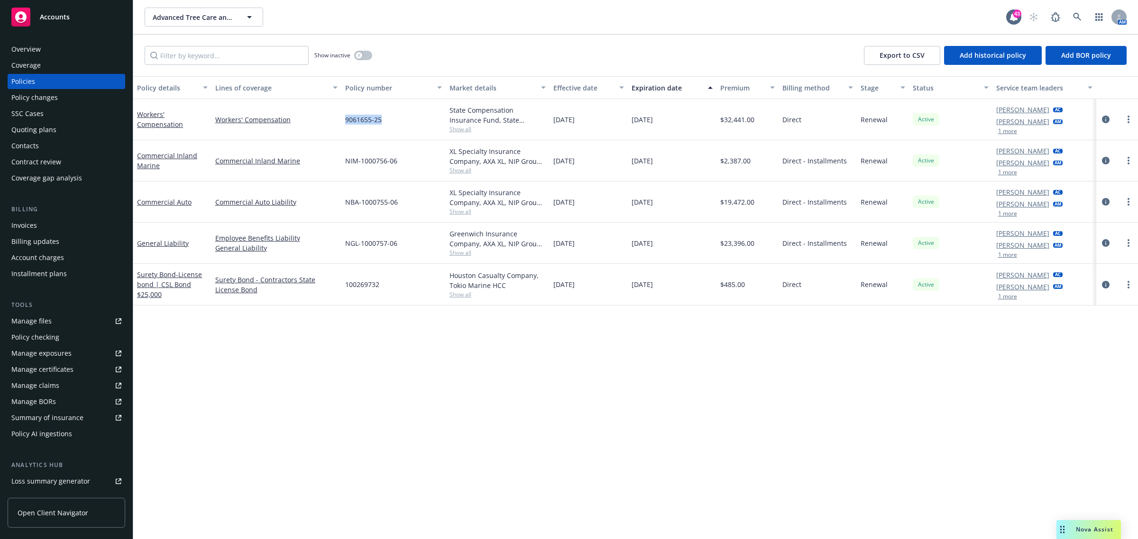
drag, startPoint x: 397, startPoint y: 117, endPoint x: 345, endPoint y: 118, distance: 51.7
click at [345, 118] on div "9061655-25" at bounding box center [393, 119] width 104 height 41
copy span "9061655-25"
click at [38, 51] on div "Overview" at bounding box center [25, 49] width 29 height 15
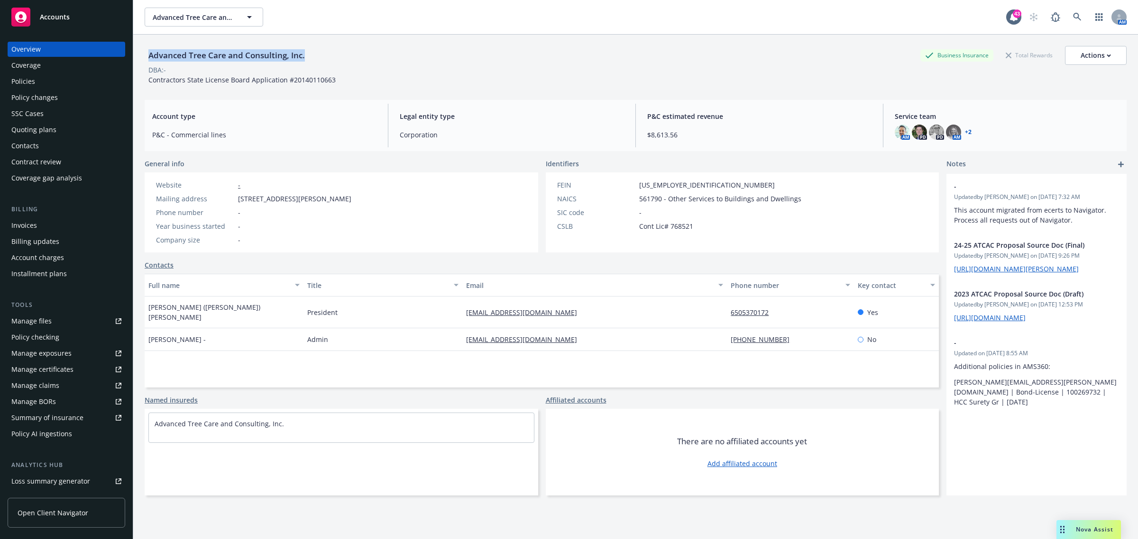
drag, startPoint x: 306, startPoint y: 57, endPoint x: 150, endPoint y: 60, distance: 156.0
click at [150, 60] on div "Advanced Tree Care and Consulting, Inc." at bounding box center [227, 55] width 164 height 12
copy div "Advanced Tree Care and Consulting, Inc."
click at [48, 85] on div "Policies" at bounding box center [66, 81] width 110 height 15
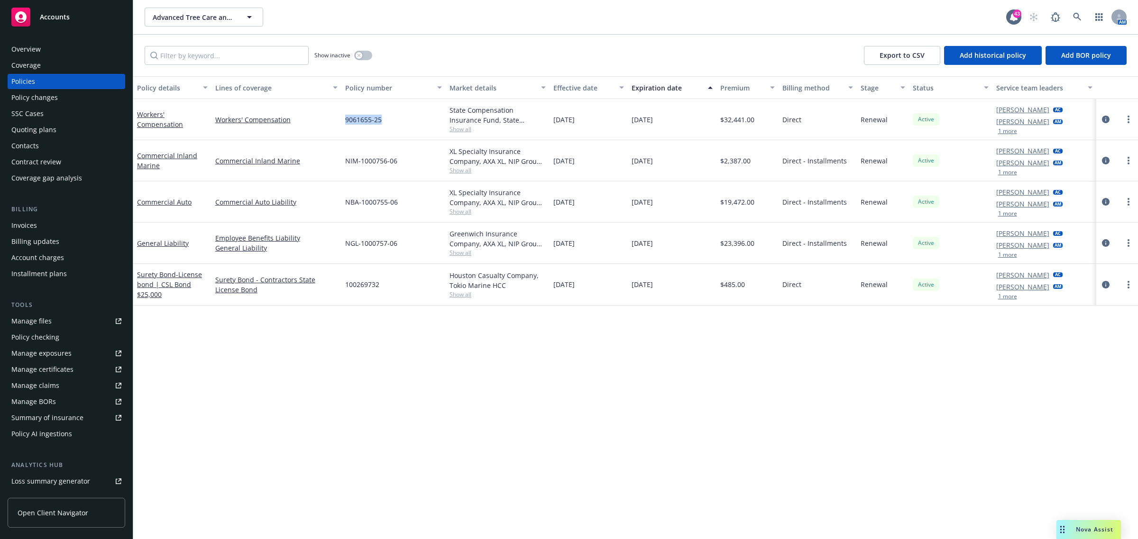
drag, startPoint x: 390, startPoint y: 115, endPoint x: 333, endPoint y: 128, distance: 58.8
click at [333, 128] on div "Workers' Compensation Workers' Compensation 9061655-25 State Compensation Insur…" at bounding box center [635, 119] width 1005 height 41
copy div "9061655-25"
click at [1076, 17] on icon at bounding box center [1077, 17] width 9 height 9
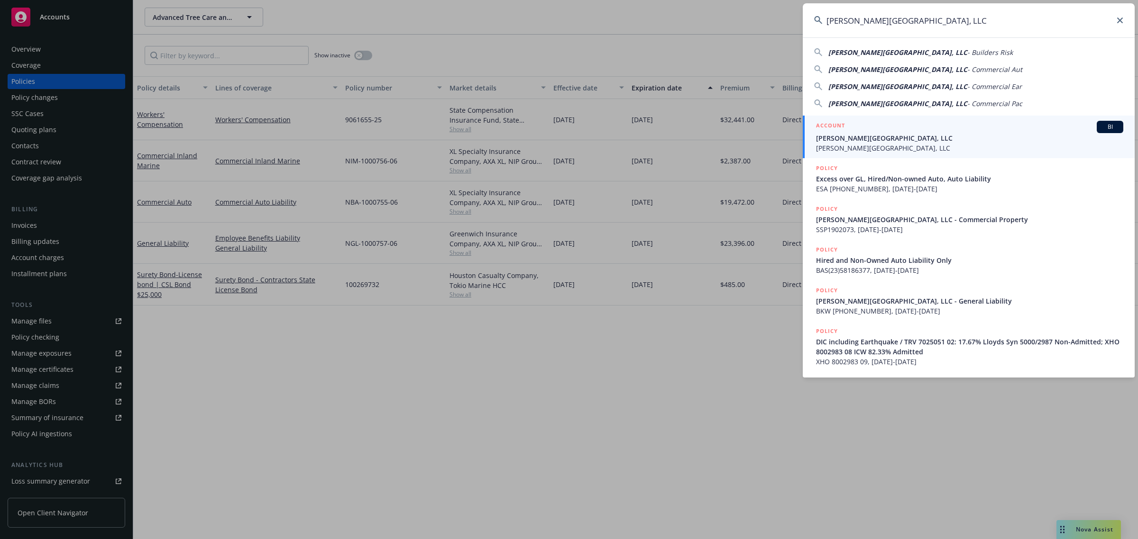
type input "[PERSON_NAME][GEOGRAPHIC_DATA], LLC"
click at [877, 133] on span "[PERSON_NAME][GEOGRAPHIC_DATA], LLC" at bounding box center [969, 138] width 307 height 10
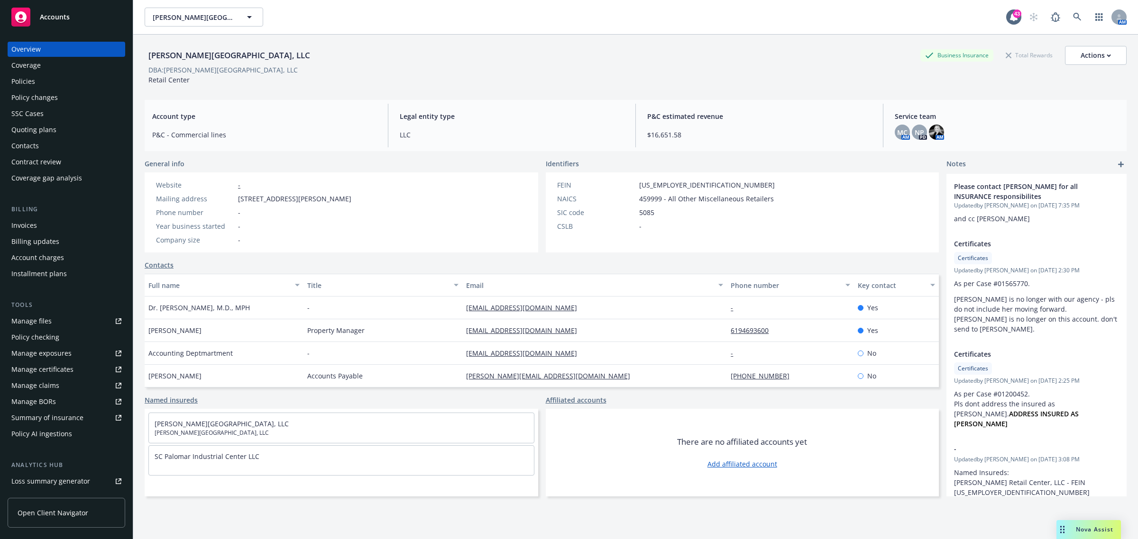
click at [44, 81] on div "Policies" at bounding box center [66, 81] width 110 height 15
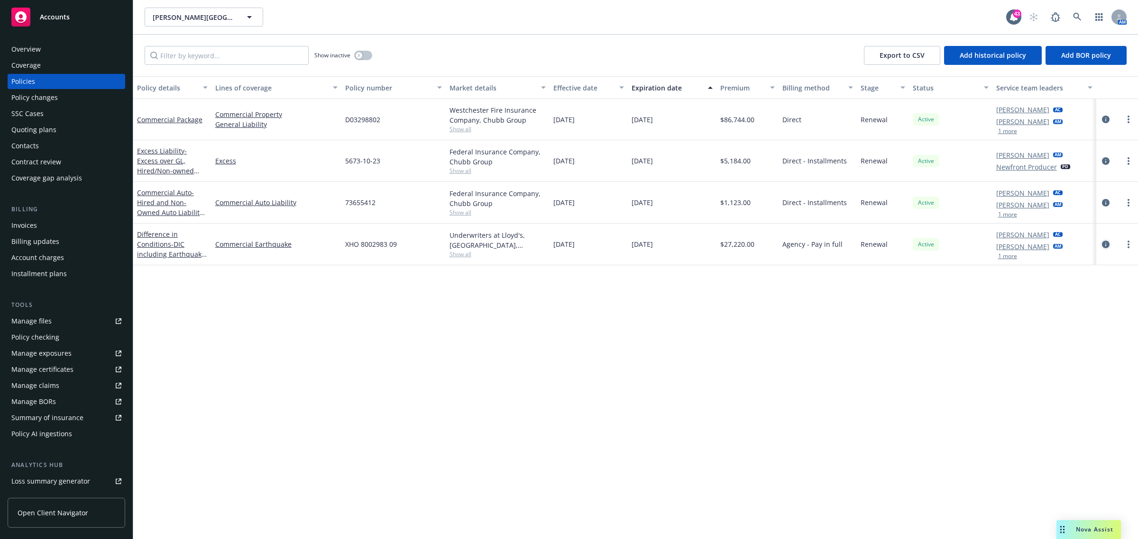
click at [1105, 245] on icon "circleInformation" at bounding box center [1106, 245] width 8 height 8
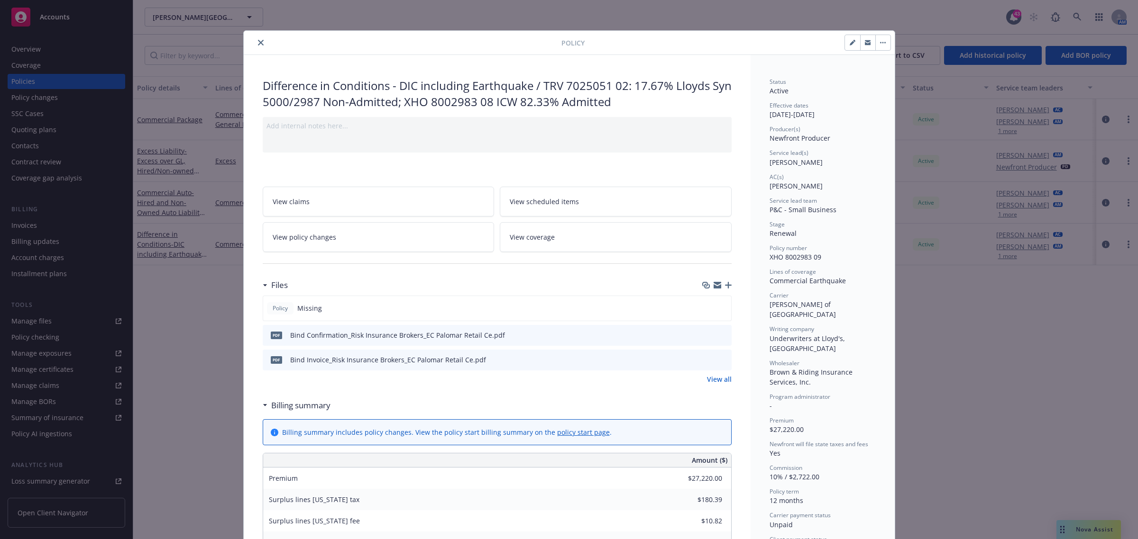
click at [255, 43] on button "close" at bounding box center [260, 42] width 11 height 11
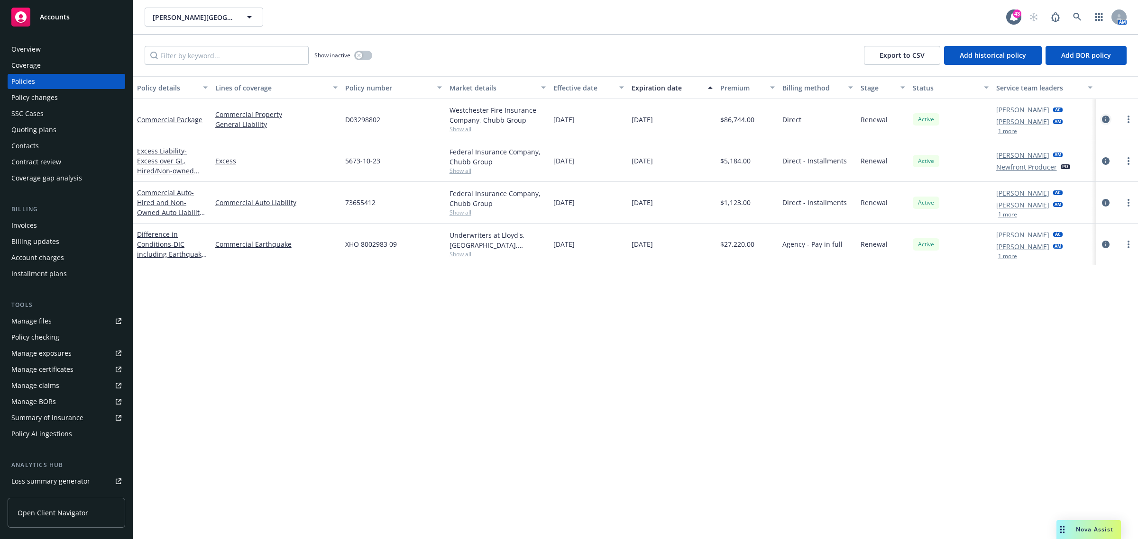
click at [1102, 119] on icon "circleInformation" at bounding box center [1106, 120] width 8 height 8
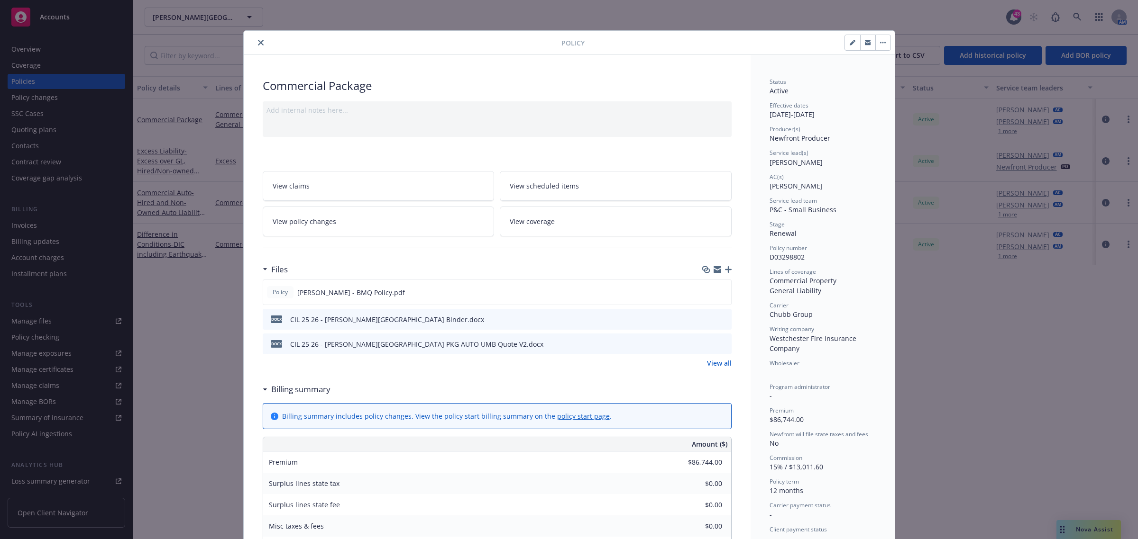
click at [259, 42] on icon "close" at bounding box center [261, 43] width 6 height 6
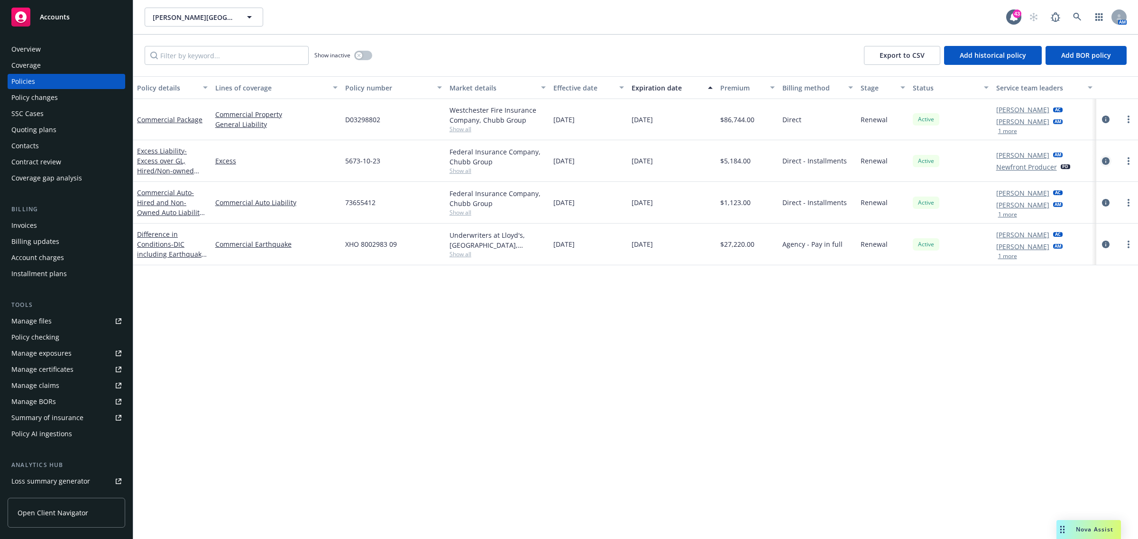
click at [1108, 160] on icon "circleInformation" at bounding box center [1106, 161] width 8 height 8
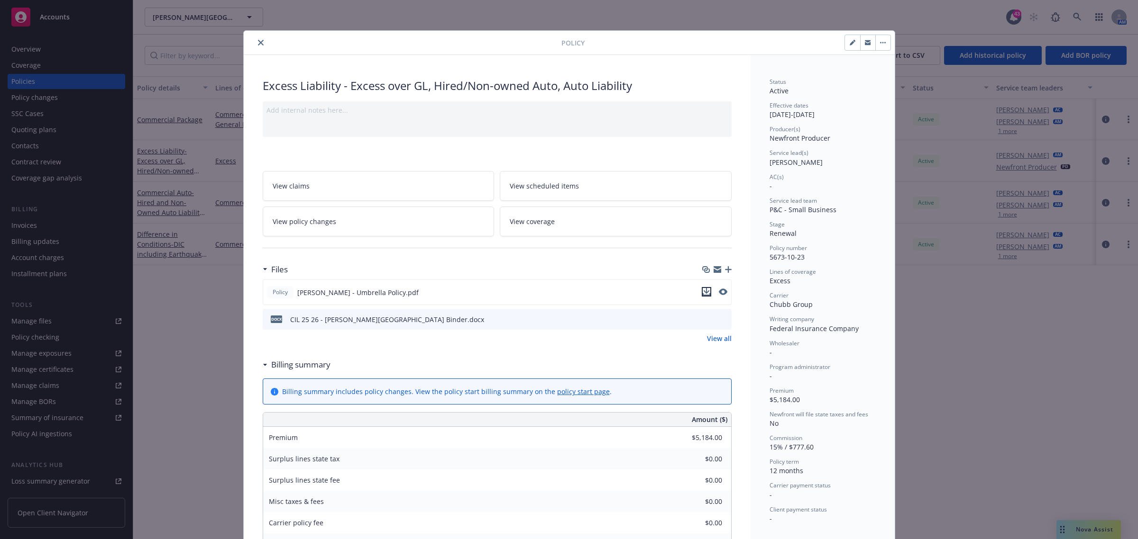
click at [705, 292] on icon "download file" at bounding box center [707, 292] width 8 height 8
click at [255, 43] on button "close" at bounding box center [260, 42] width 11 height 11
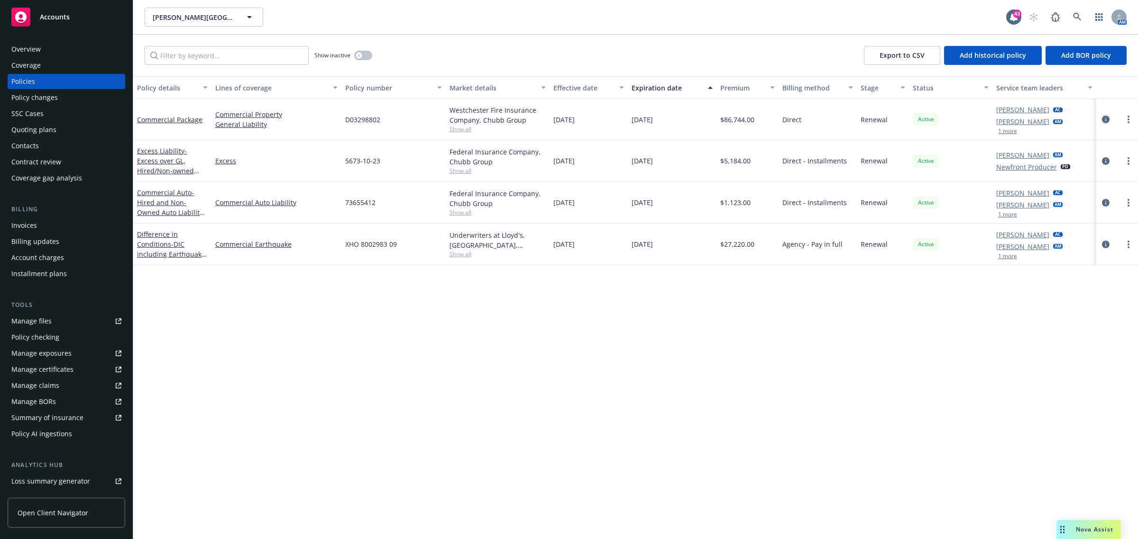
click at [1105, 119] on icon "circleInformation" at bounding box center [1106, 120] width 8 height 8
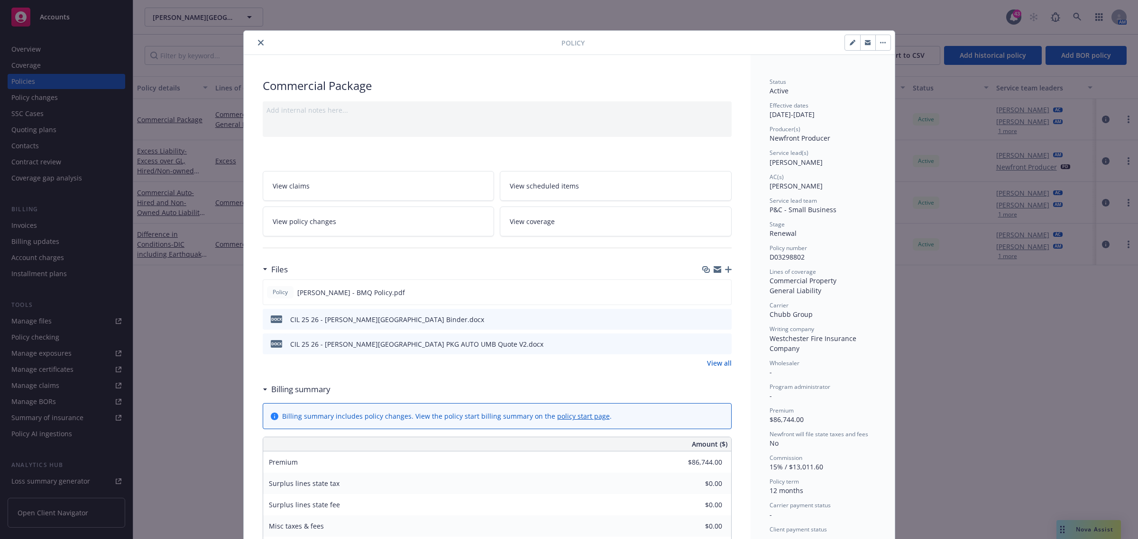
scroll to position [28, 0]
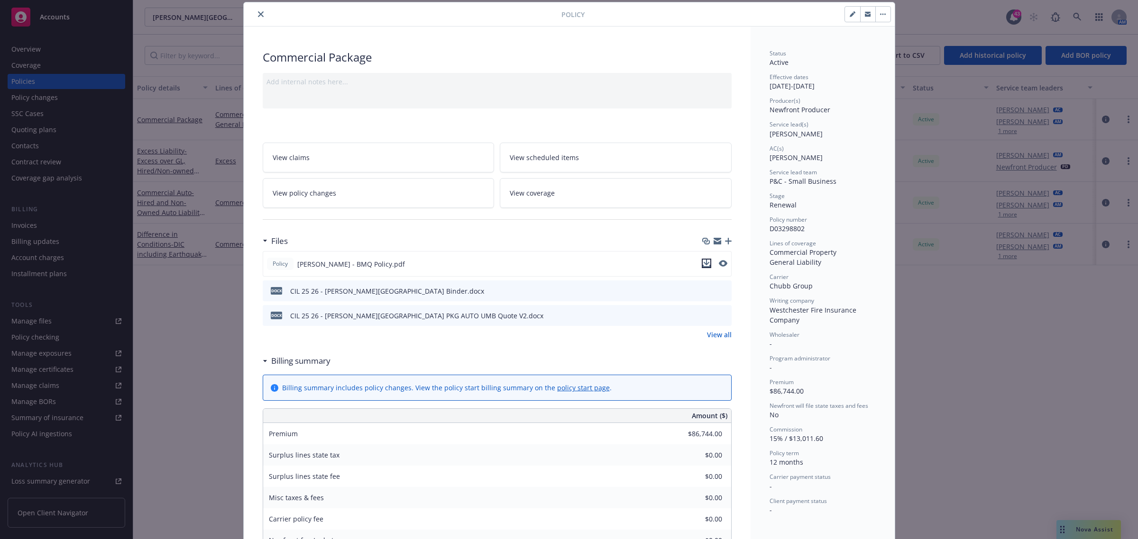
click at [703, 265] on icon "download file" at bounding box center [707, 264] width 8 height 8
click at [258, 15] on icon "close" at bounding box center [261, 14] width 6 height 6
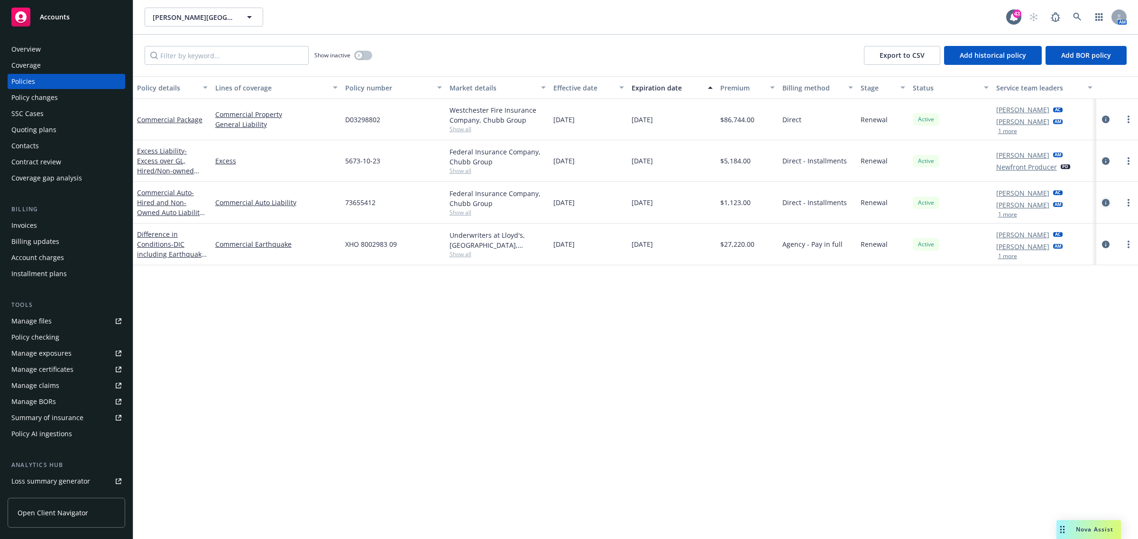
click at [1102, 201] on icon "circleInformation" at bounding box center [1106, 203] width 8 height 8
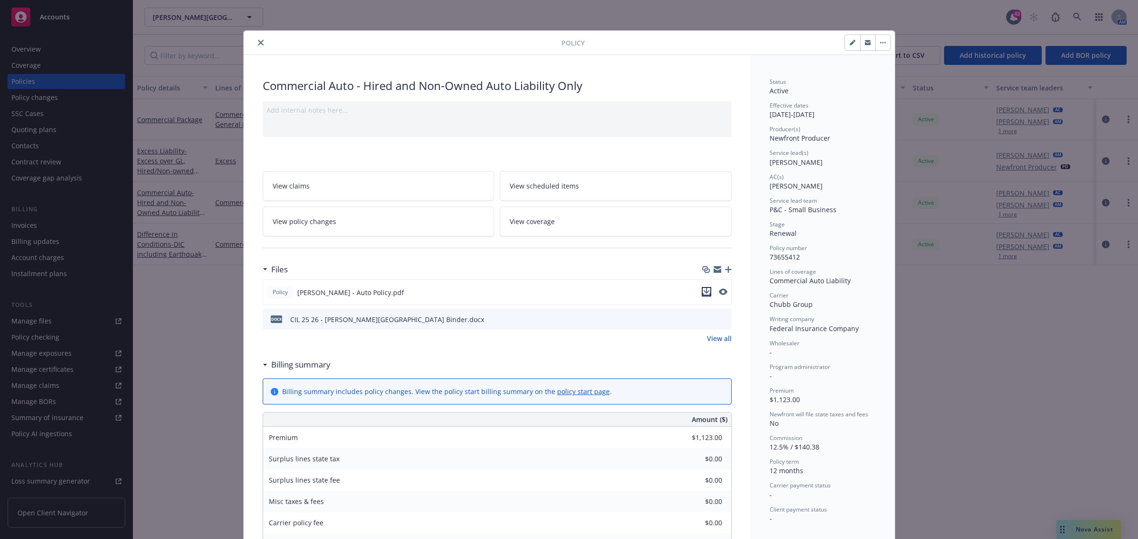
click at [703, 292] on icon "download file" at bounding box center [707, 292] width 8 height 8
drag, startPoint x: 254, startPoint y: 43, endPoint x: 243, endPoint y: 44, distance: 11.0
click at [258, 43] on icon "close" at bounding box center [261, 43] width 6 height 6
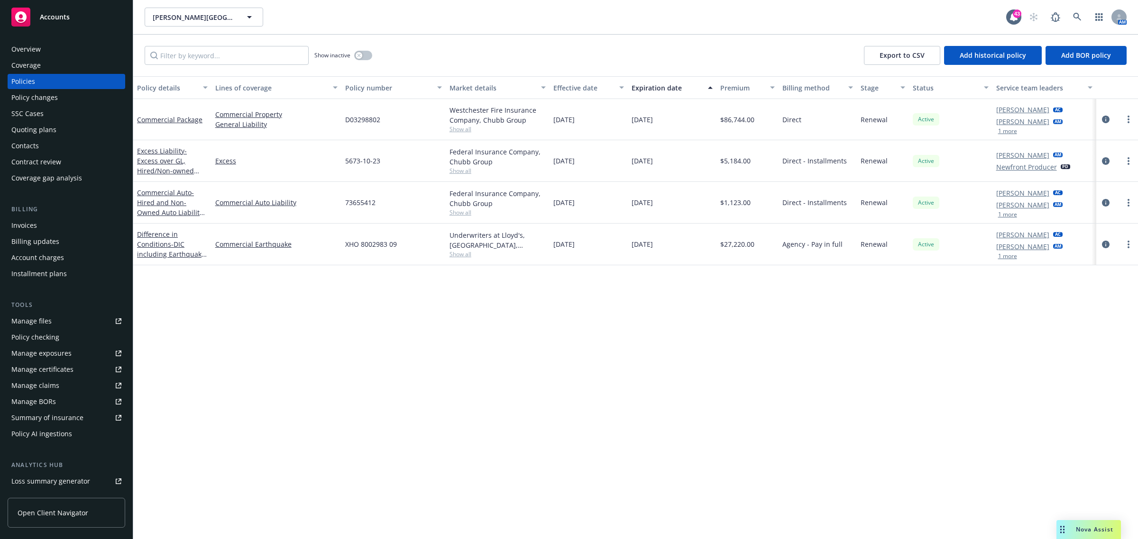
click at [24, 227] on div "Invoices" at bounding box center [24, 225] width 26 height 15
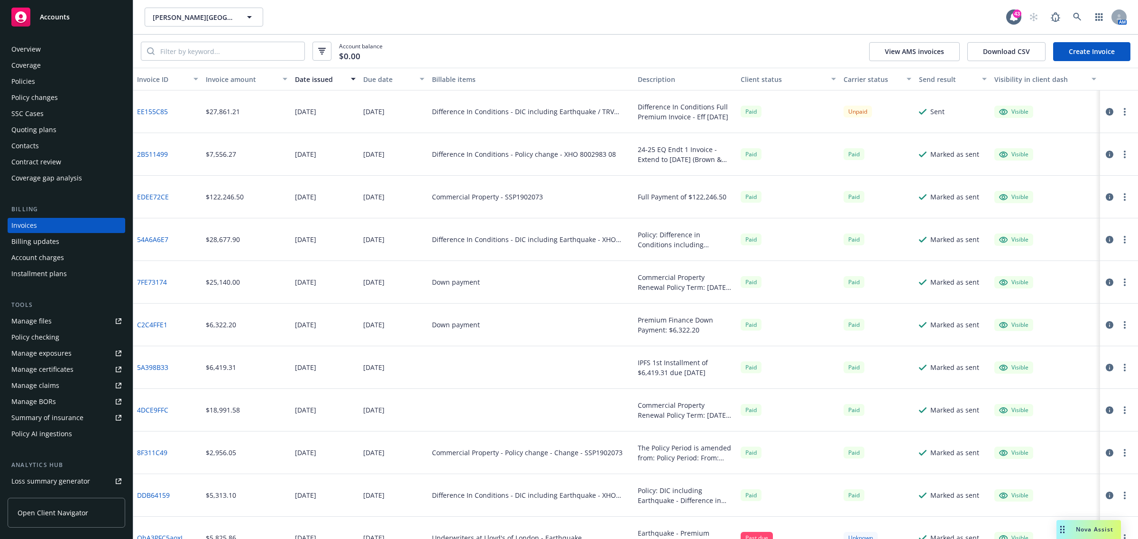
click at [1104, 110] on button "button" at bounding box center [1109, 111] width 11 height 11
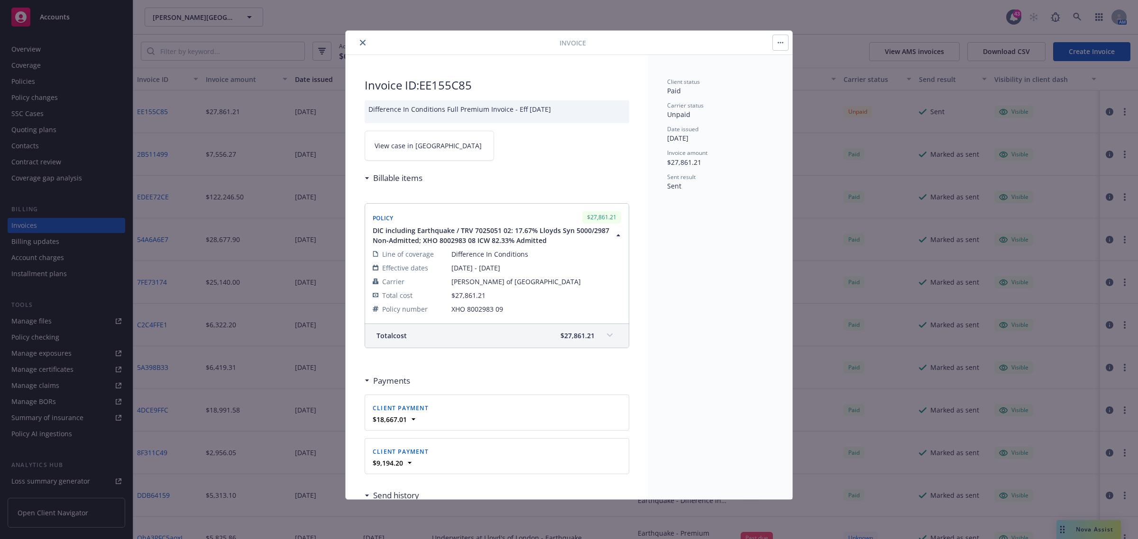
click at [431, 148] on link "View case in [GEOGRAPHIC_DATA]" at bounding box center [429, 146] width 129 height 30
click at [356, 37] on div at bounding box center [454, 42] width 210 height 11
click at [364, 39] on button "close" at bounding box center [362, 42] width 11 height 11
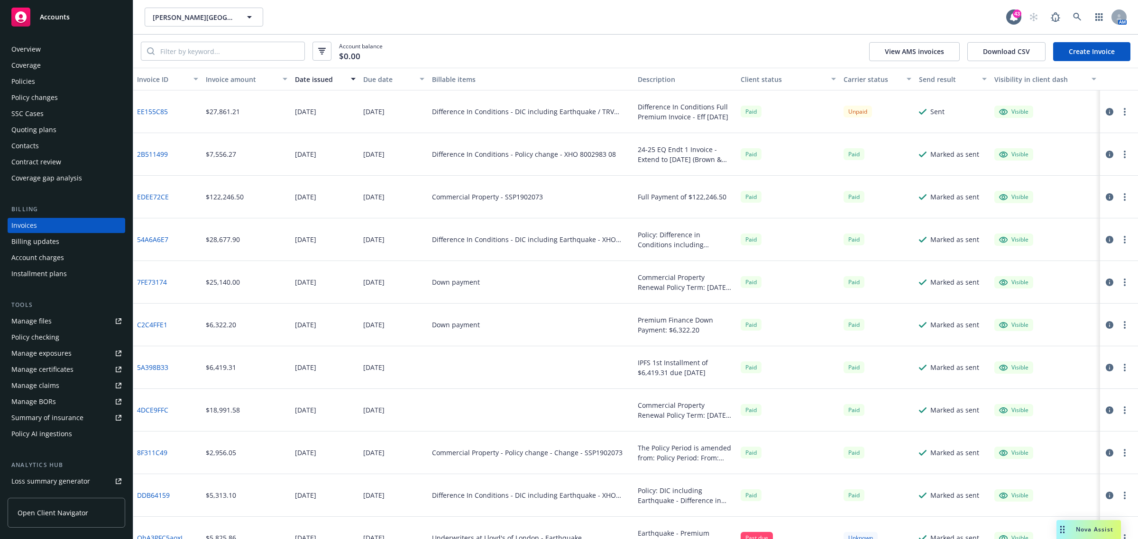
click at [32, 47] on div "Overview" at bounding box center [25, 49] width 29 height 15
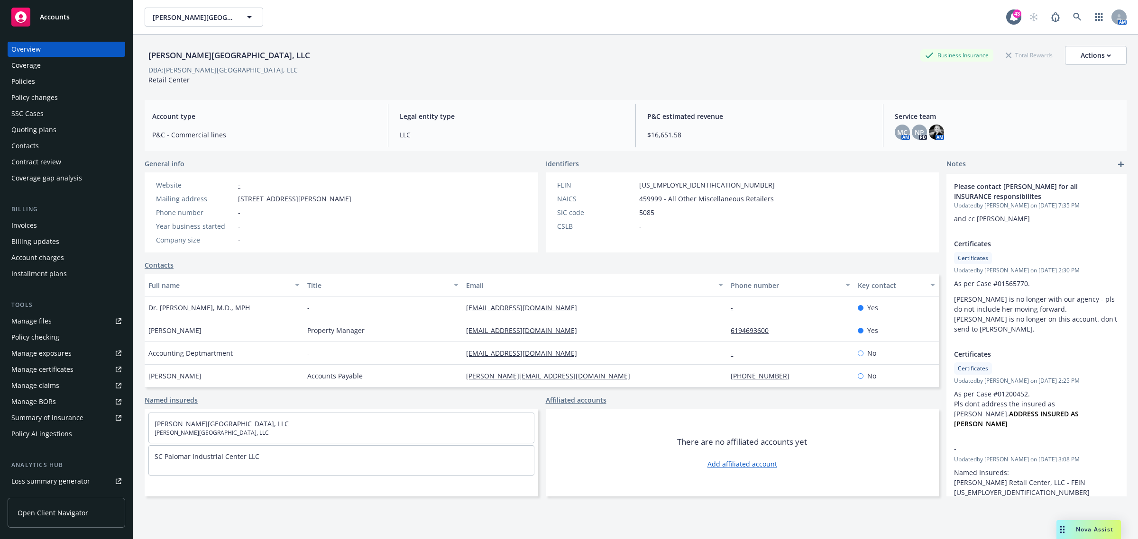
click at [51, 83] on div "Policies" at bounding box center [66, 81] width 110 height 15
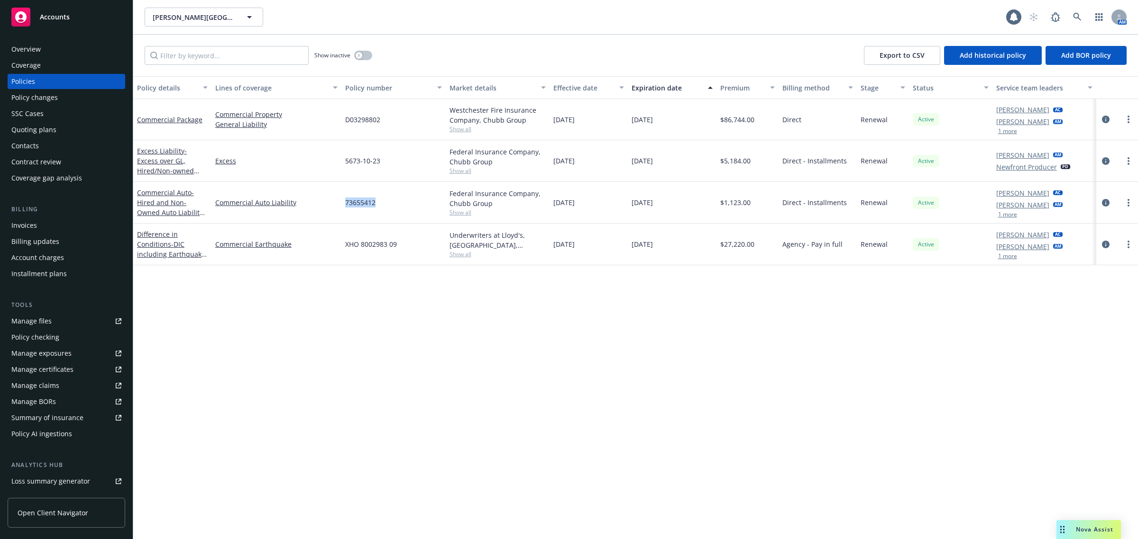
drag, startPoint x: 411, startPoint y: 205, endPoint x: 333, endPoint y: 210, distance: 77.9
click at [333, 210] on div "Commercial Auto - Hired and Non-Owned Auto Liability Only Commercial Auto Liabi…" at bounding box center [635, 203] width 1005 height 42
copy div "73655412"
drag, startPoint x: 404, startPoint y: 167, endPoint x: 304, endPoint y: 178, distance: 100.1
click at [304, 178] on div "Excess Liability - Excess over GL, Hired/Non-owned Auto, Auto Liability Excess …" at bounding box center [635, 161] width 1005 height 42
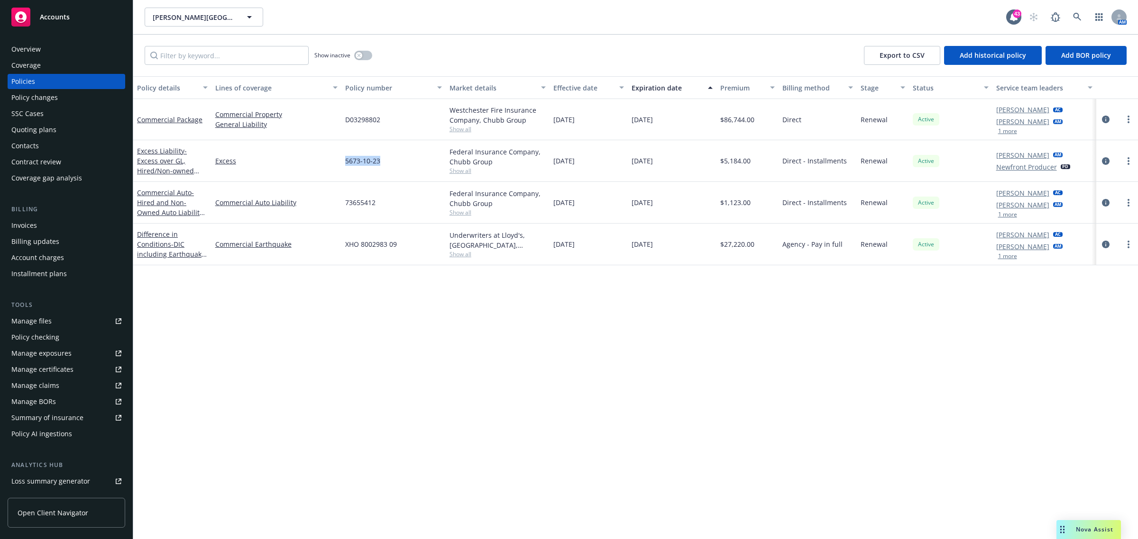
copy div "5673-10-23"
drag, startPoint x: 394, startPoint y: 210, endPoint x: 342, endPoint y: 207, distance: 52.7
click at [342, 207] on div "73655412" at bounding box center [393, 203] width 104 height 42
drag, startPoint x: 376, startPoint y: 117, endPoint x: 342, endPoint y: 119, distance: 34.2
click at [342, 119] on div "D03298802" at bounding box center [393, 119] width 104 height 41
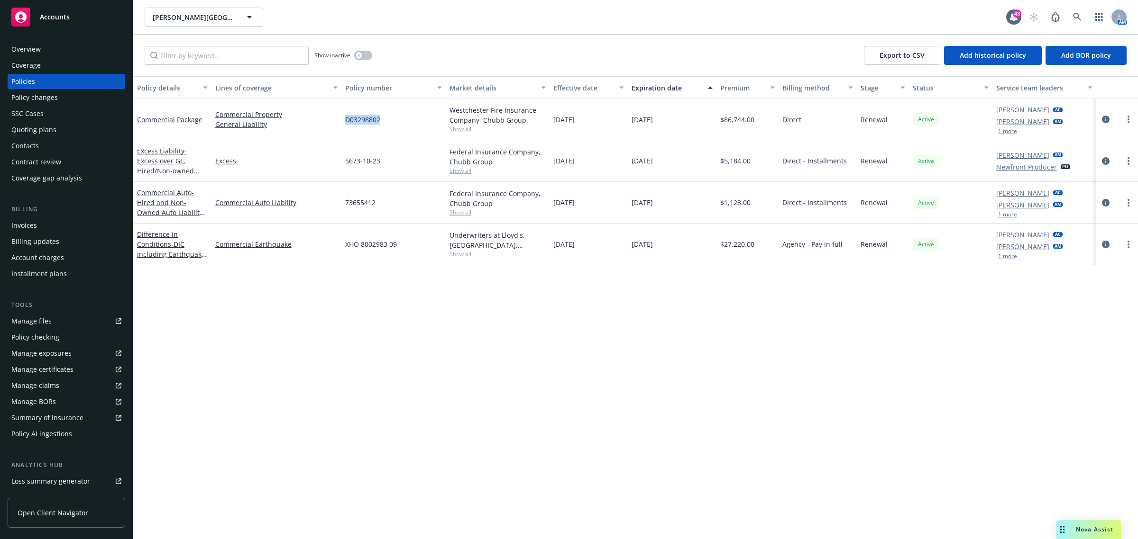
copy span "D03298802"
click at [41, 46] on div "Overview" at bounding box center [66, 49] width 110 height 15
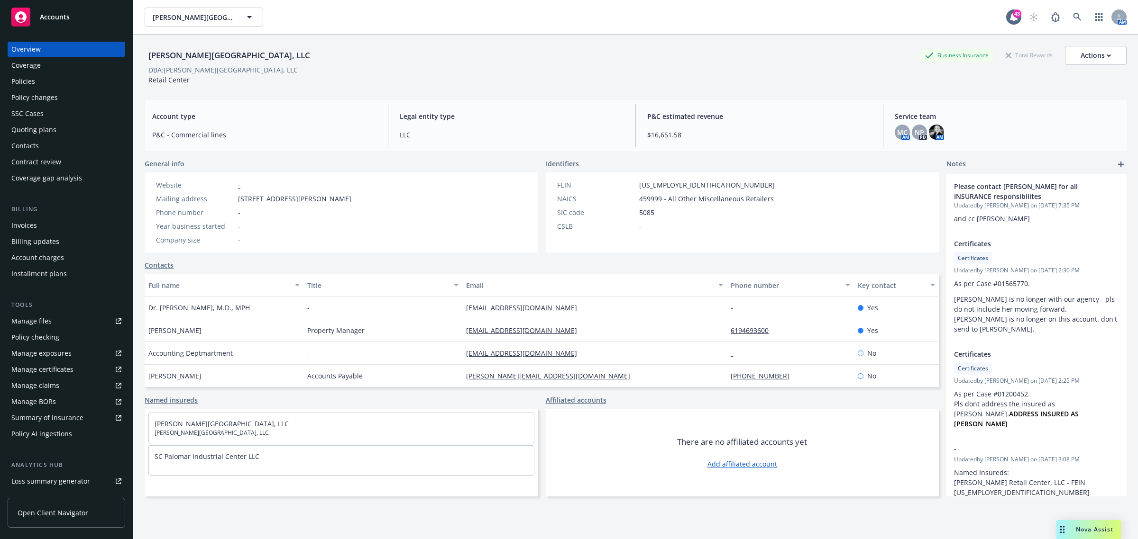
drag, startPoint x: 586, startPoint y: 329, endPoint x: 429, endPoint y: 338, distance: 157.6
click at [429, 338] on div "[PERSON_NAME] Property Manager [EMAIL_ADDRESS][DOMAIN_NAME] 6194693600 Yes" at bounding box center [542, 331] width 794 height 23
copy div "[EMAIL_ADDRESS][DOMAIN_NAME]"
drag, startPoint x: 574, startPoint y: 313, endPoint x: 458, endPoint y: 314, distance: 115.7
click at [462, 314] on div "[EMAIL_ADDRESS][DOMAIN_NAME]" at bounding box center [594, 308] width 265 height 23
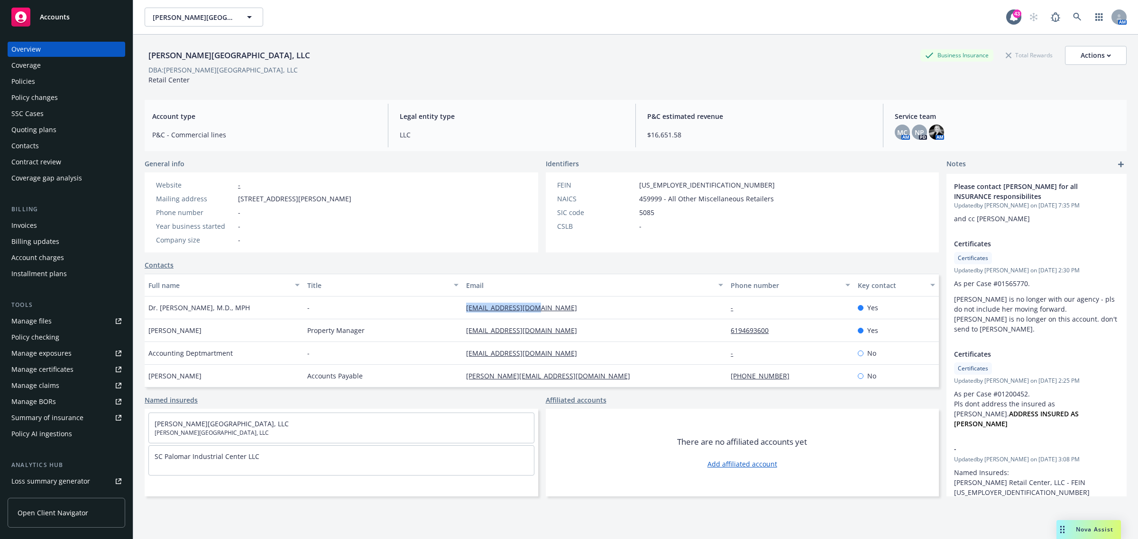
copy link "[EMAIL_ADDRESS][DOMAIN_NAME]"
click at [27, 81] on div "Policies" at bounding box center [23, 81] width 24 height 15
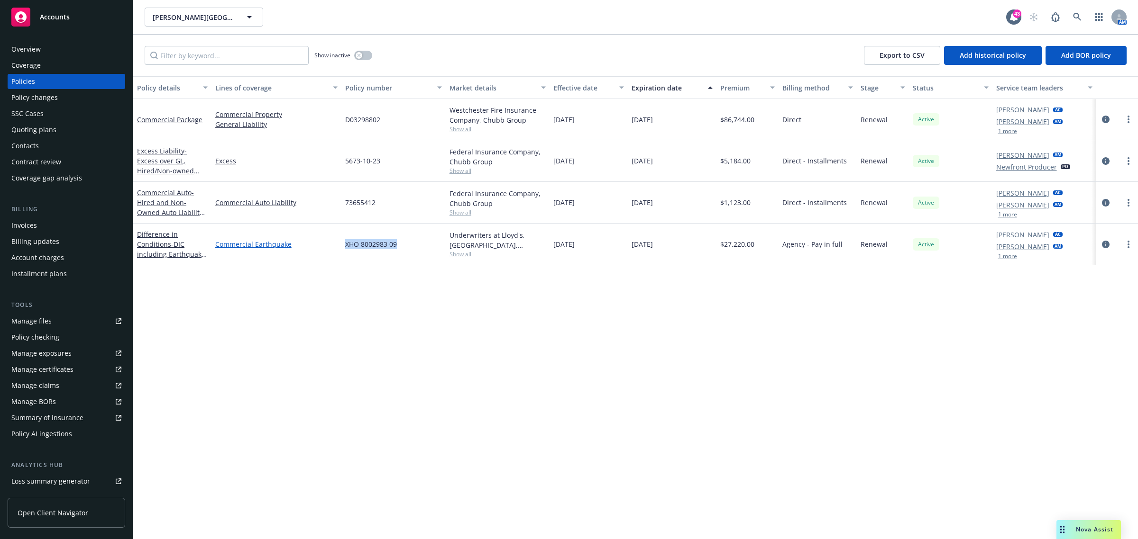
drag, startPoint x: 410, startPoint y: 246, endPoint x: 333, endPoint y: 247, distance: 76.8
click at [333, 247] on div "Difference in Conditions - DIC including Earthquake / TRV 7025051 02: 17.67% Ll…" at bounding box center [635, 245] width 1005 height 42
copy div "XHO 8002983 09"
click at [461, 254] on span "Show all" at bounding box center [497, 254] width 97 height 8
click at [236, 539] on html "Accounts Overview Coverage Policies Policy changes SSC Cases Quoting plans Cont…" at bounding box center [569, 269] width 1138 height 539
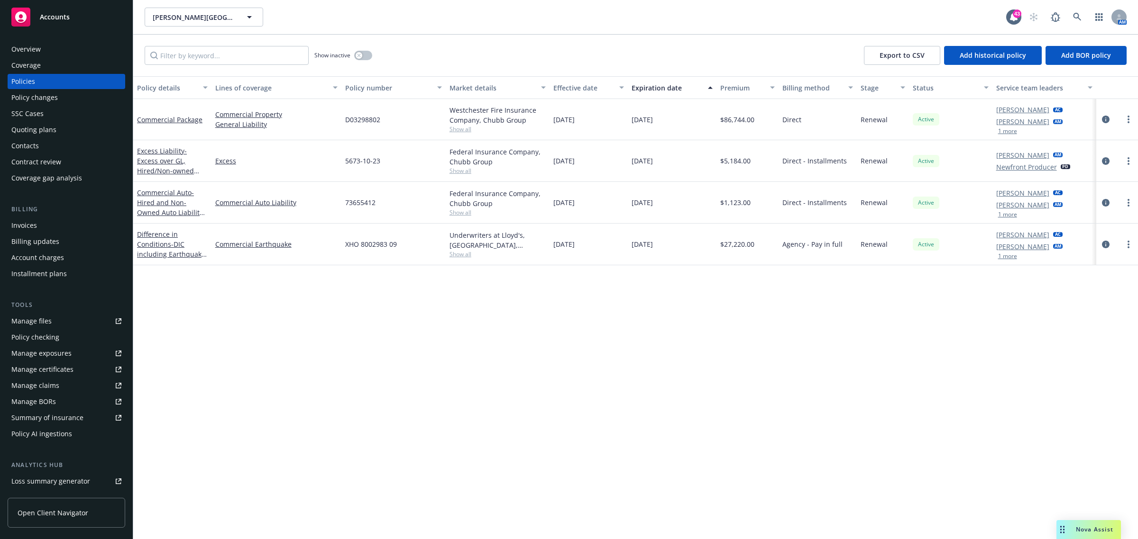
click at [1087, 525] on div "Nova Assist" at bounding box center [1088, 530] width 64 height 19
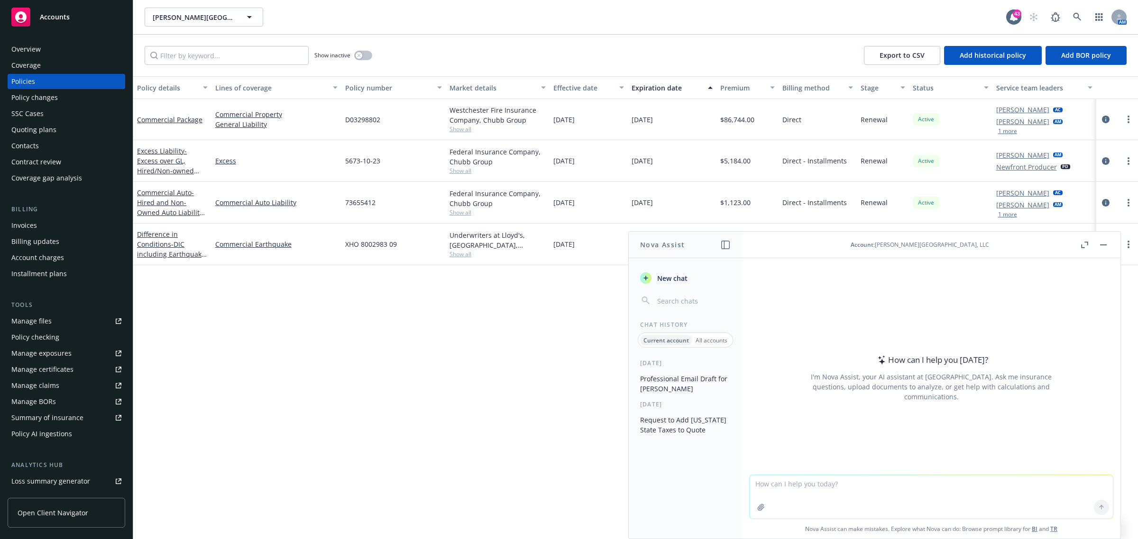
click at [803, 476] on textarea at bounding box center [930, 497] width 363 height 44
paste textarea "Hi [PERSON_NAME], ​​​​​​​I hope you are doing well. Can you please confirm if t…"
type textarea "write professionally Hi [PERSON_NAME], ​​​​​​​I hope you are doing well. Can yo…"
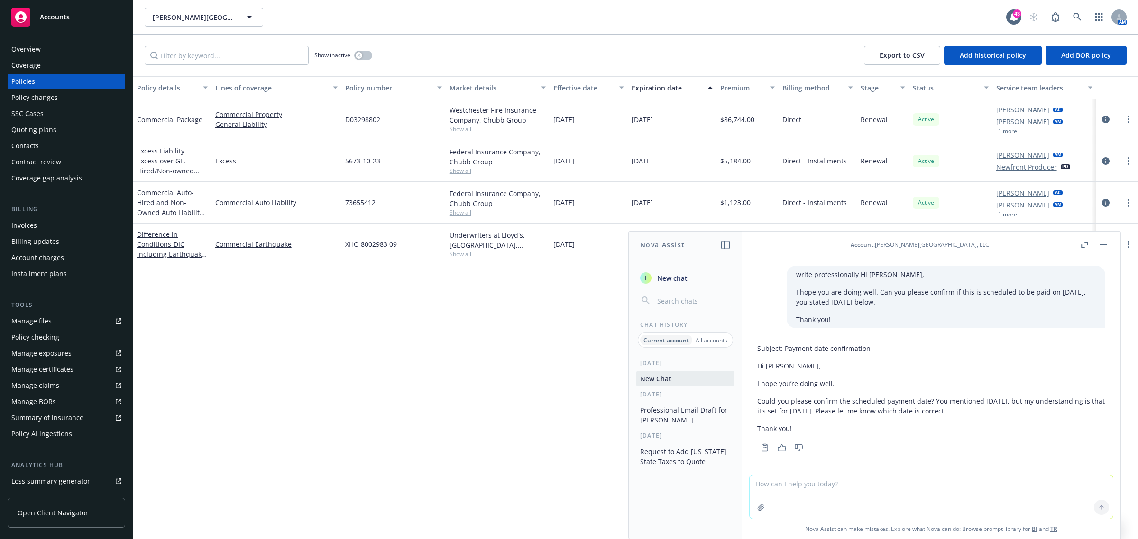
scroll to position [2, 0]
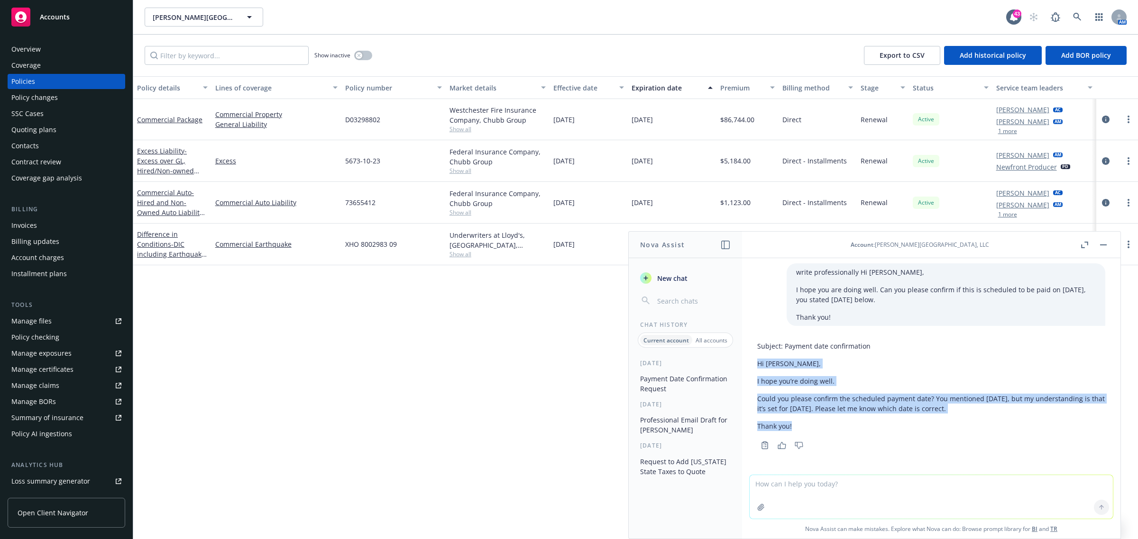
drag, startPoint x: 755, startPoint y: 366, endPoint x: 943, endPoint y: 423, distance: 197.1
click at [943, 423] on div "Subject: Payment date confirmation Hi [PERSON_NAME], I hope you’re doing well. …" at bounding box center [930, 395] width 363 height 115
copy div "Hi [PERSON_NAME], I hope you’re doing well. Could you please confirm the schedu…"
